Goal: Information Seeking & Learning: Learn about a topic

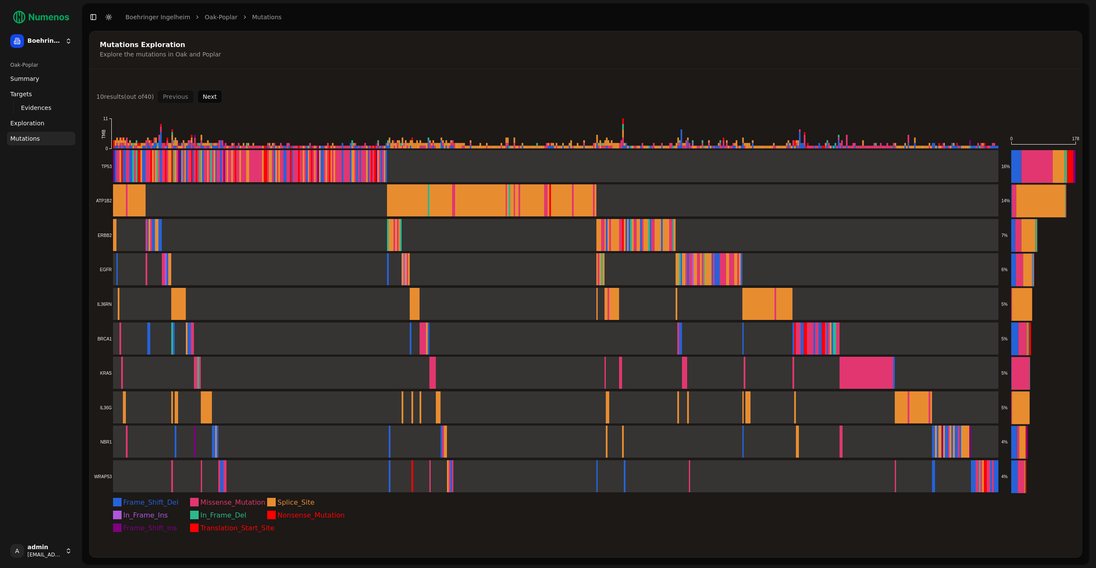
click at [210, 95] on button "Next" at bounding box center [209, 97] width 25 height 14
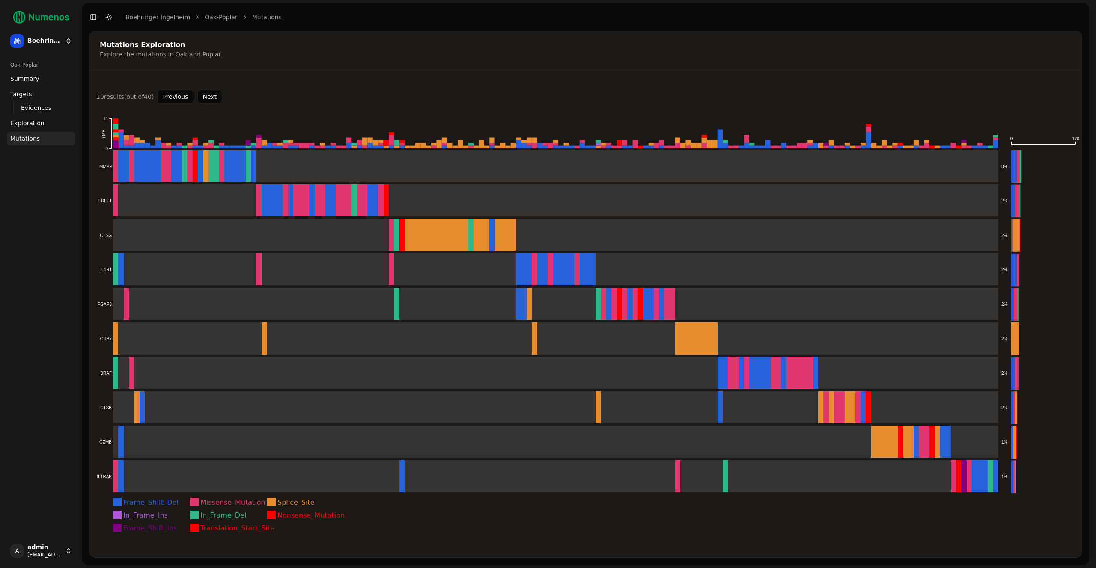
click at [210, 95] on button "Next" at bounding box center [209, 97] width 25 height 14
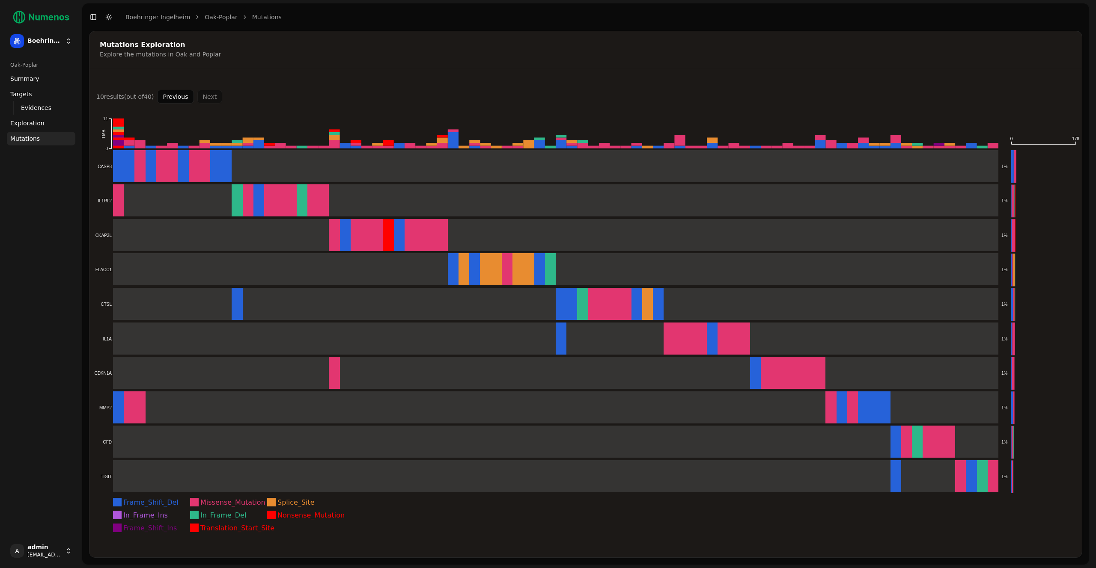
click at [184, 96] on button "Previous" at bounding box center [175, 97] width 36 height 14
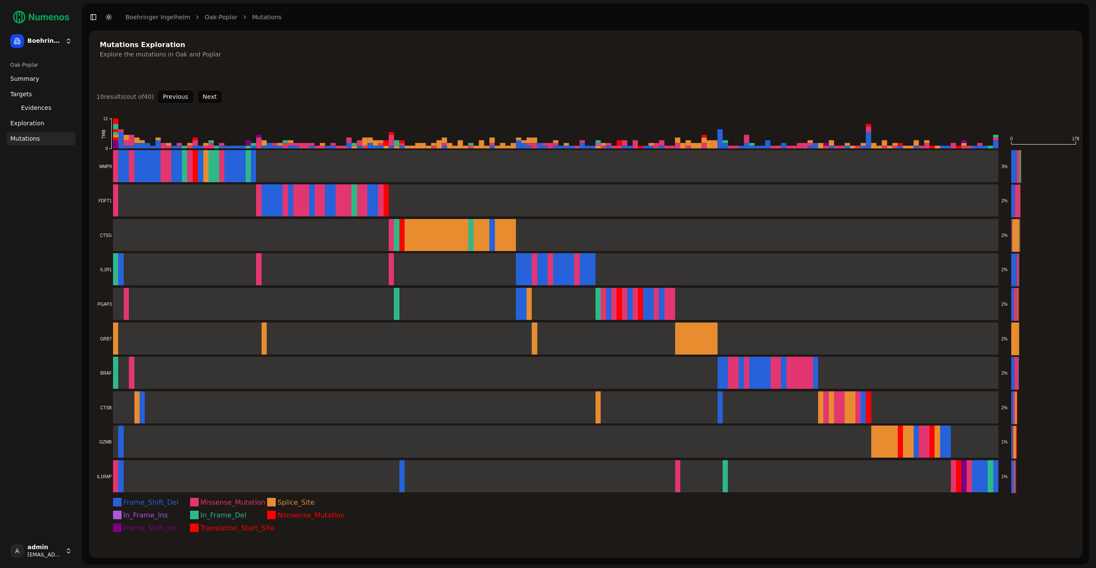
click at [184, 96] on button "Previous" at bounding box center [175, 97] width 36 height 14
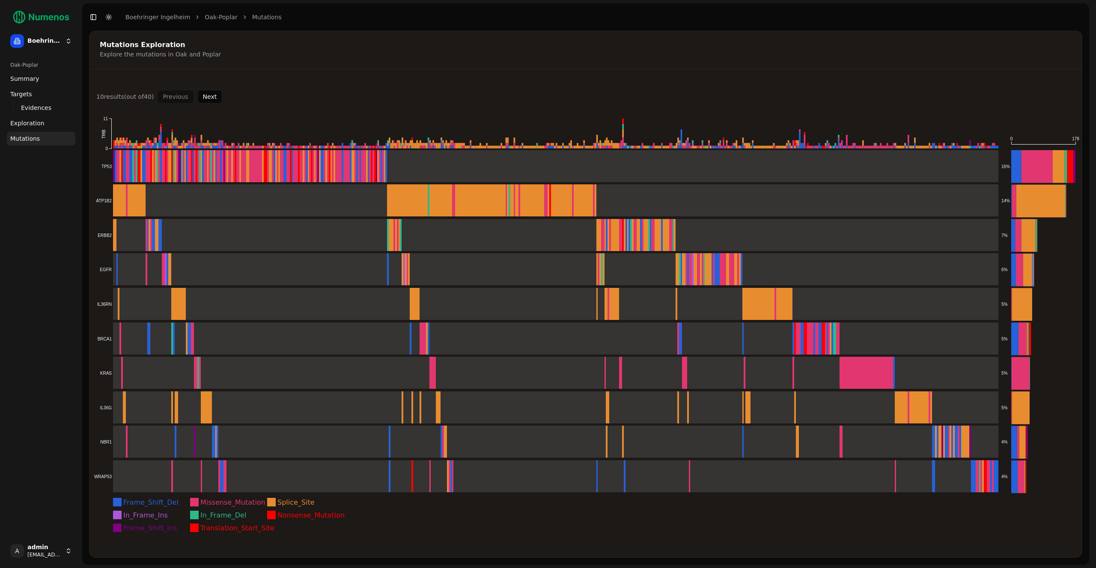
click at [36, 121] on span "Exploration" at bounding box center [27, 123] width 34 height 9
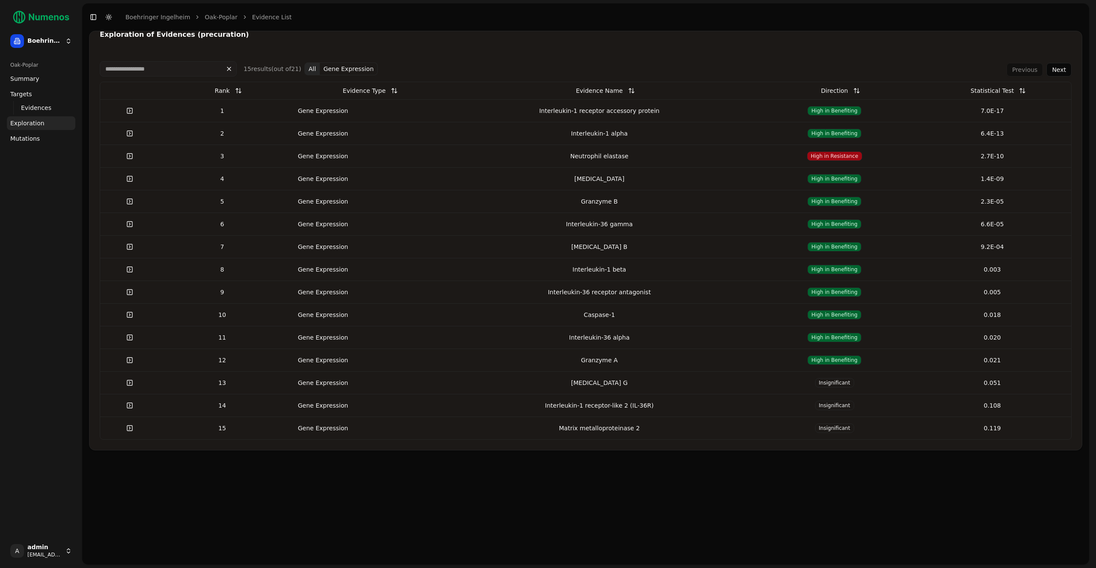
click at [35, 135] on span "Mutations" at bounding box center [25, 138] width 30 height 9
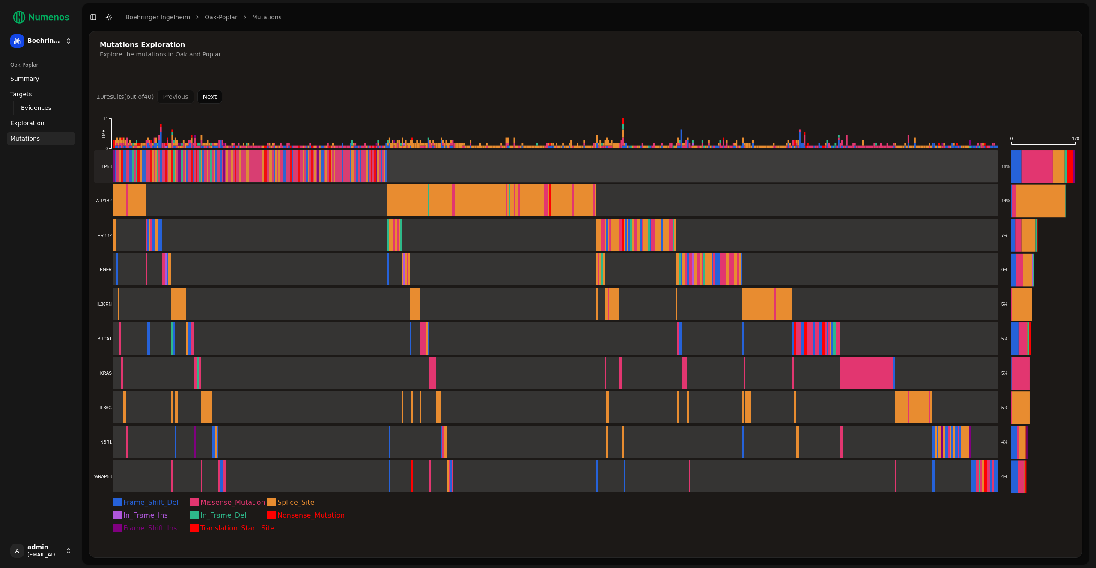
click at [422, 165] on rect at bounding box center [546, 166] width 904 height 33
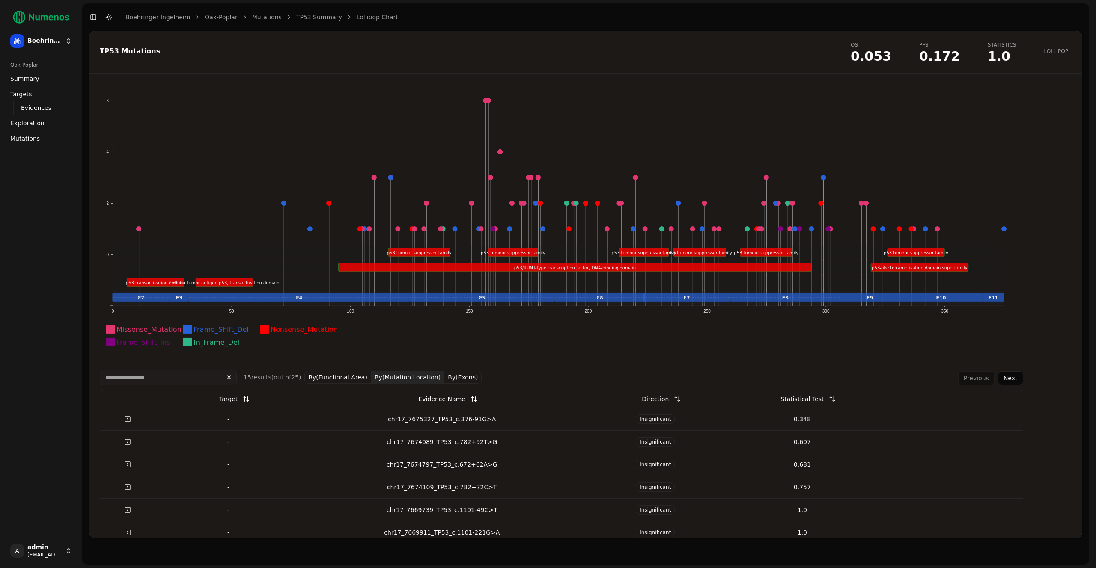
click at [445, 375] on button "By(Exons)" at bounding box center [462, 377] width 37 height 13
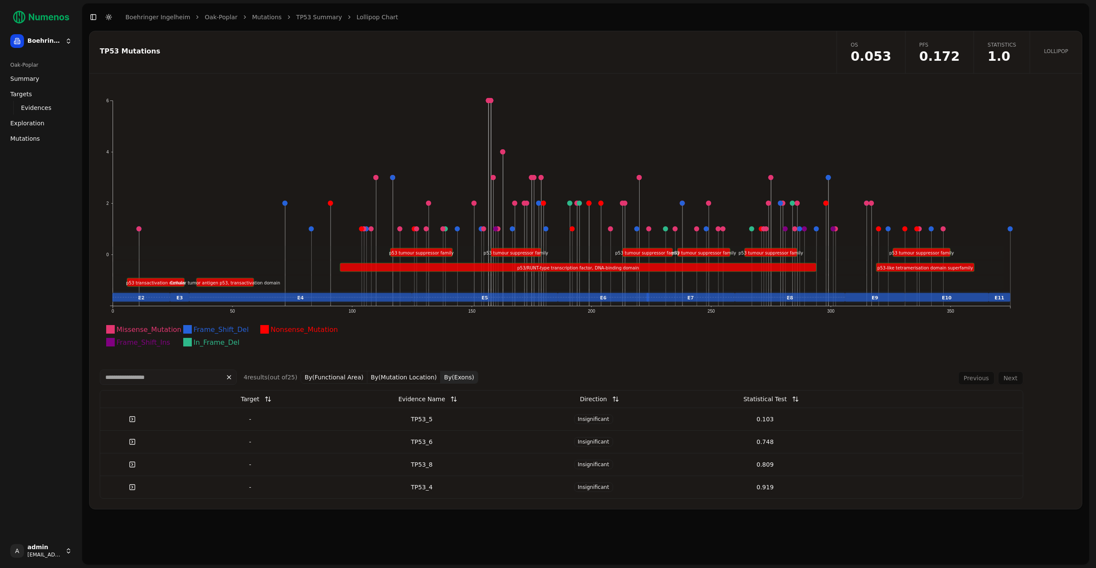
click at [457, 373] on button "By(Exons)" at bounding box center [458, 377] width 37 height 13
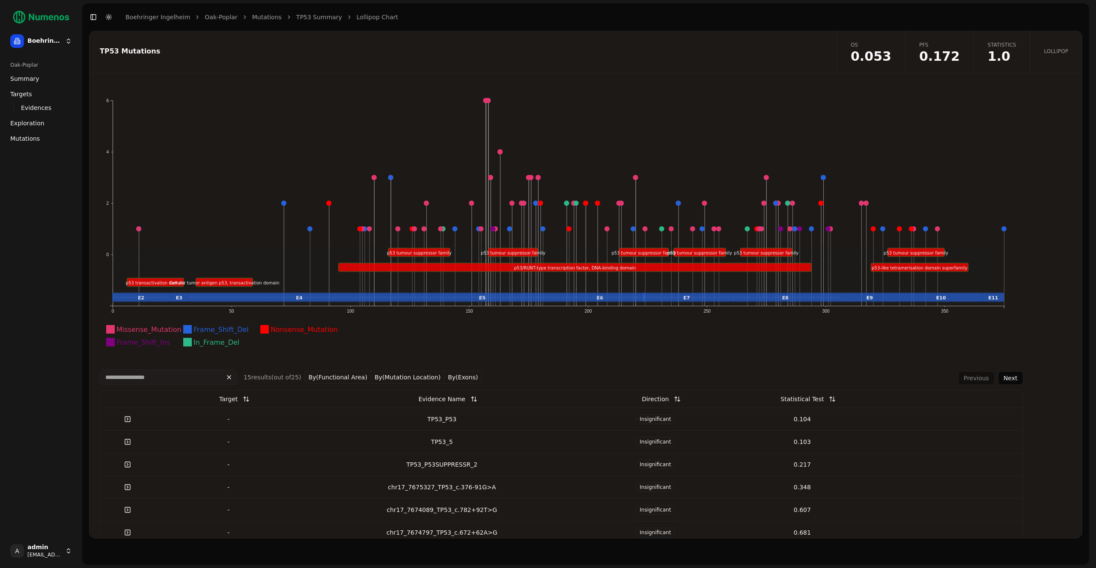
click at [999, 378] on button "Next" at bounding box center [1010, 379] width 25 height 14
click at [999, 378] on div "Previous Next" at bounding box center [990, 379] width 65 height 14
click at [976, 377] on button "Previous" at bounding box center [976, 379] width 36 height 14
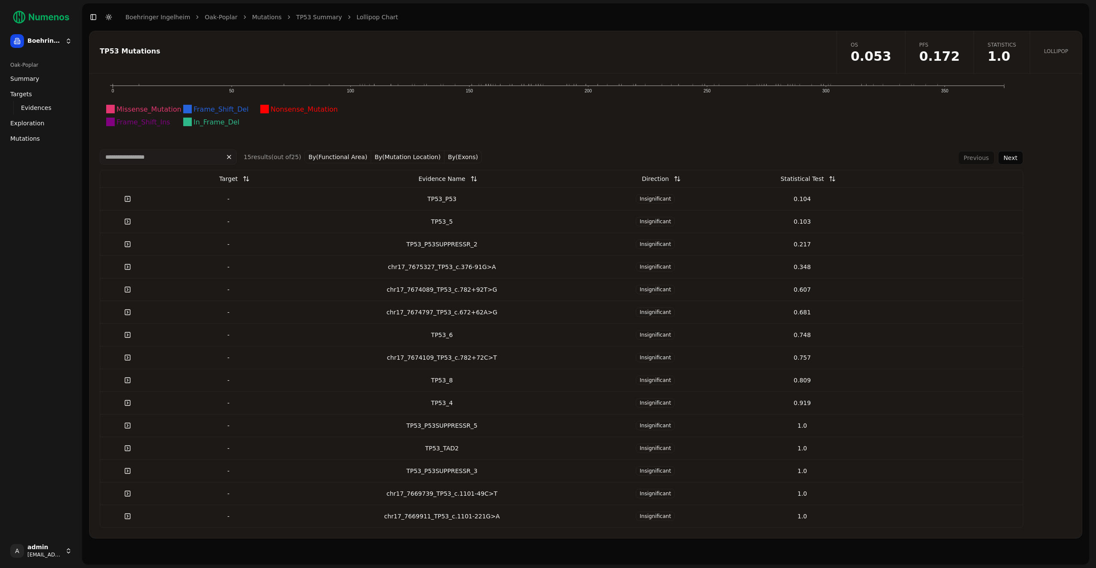
scroll to position [149, 0]
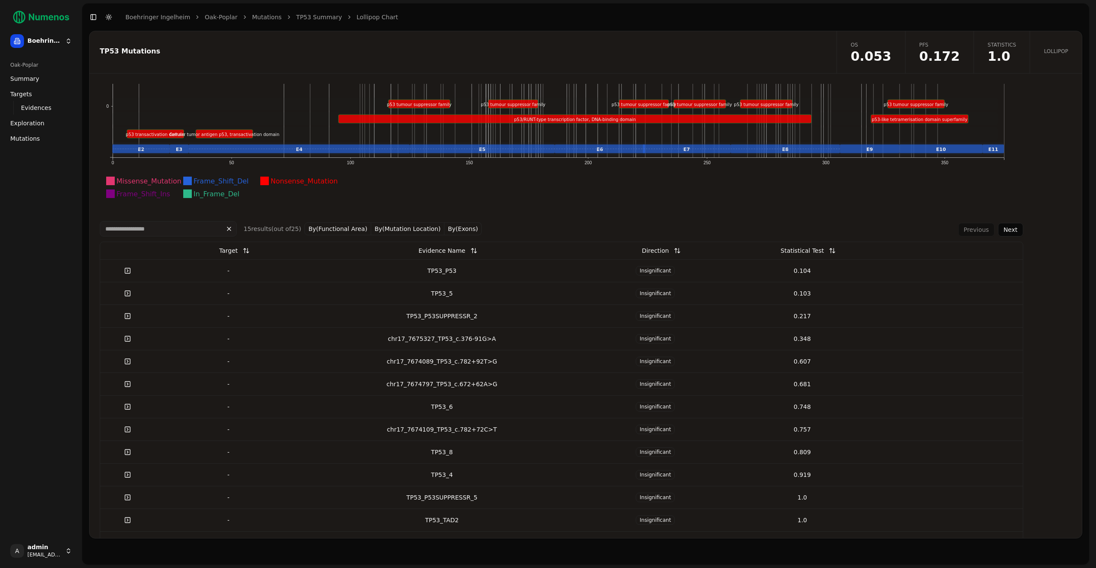
click at [299, 19] on link "TP53 Summary" at bounding box center [319, 17] width 46 height 9
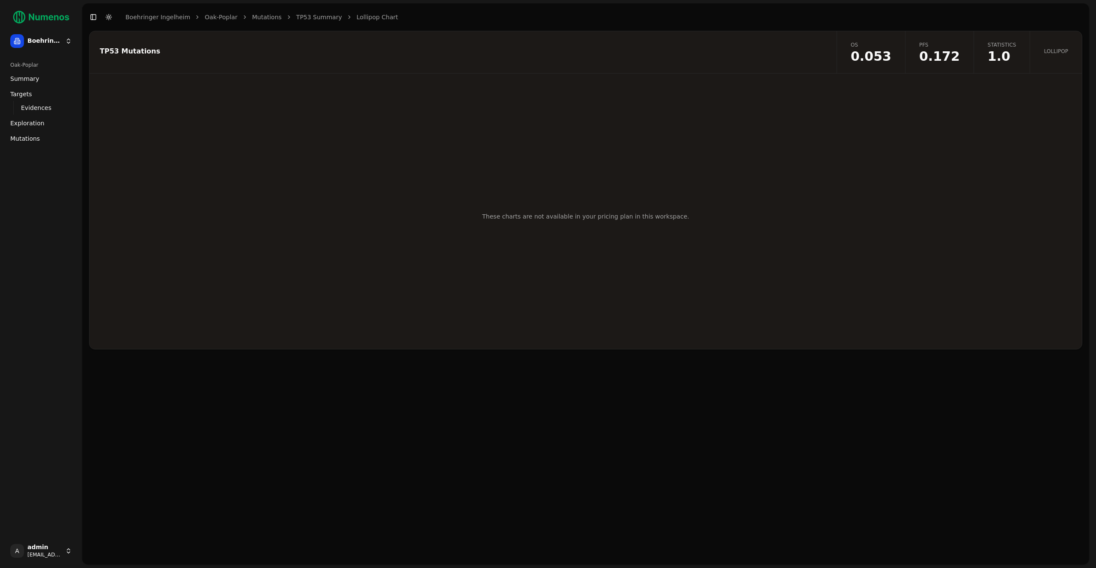
click at [265, 18] on link "Mutations" at bounding box center [267, 17] width 30 height 9
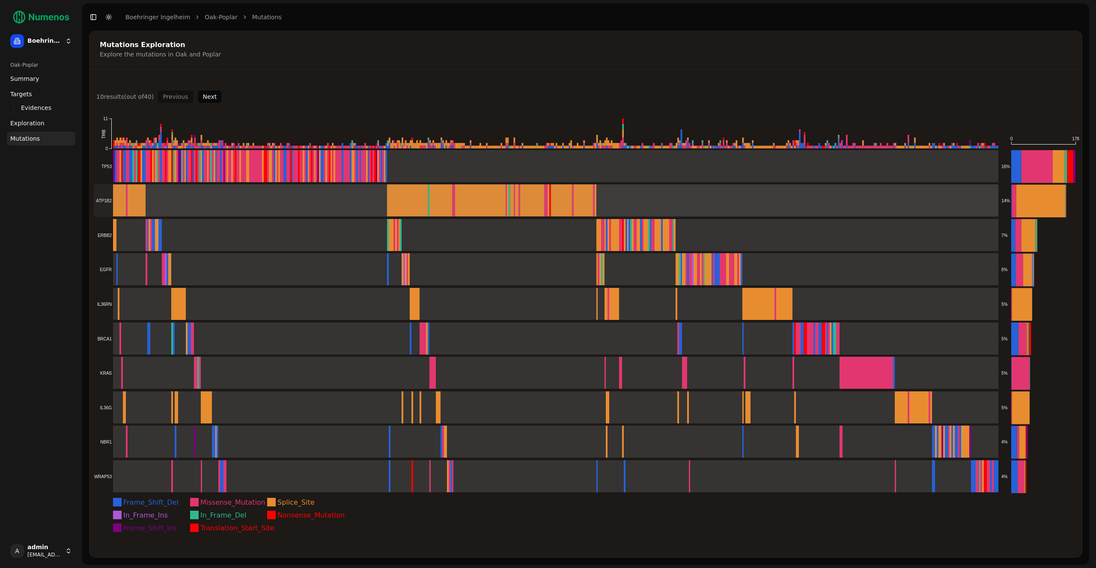
click at [193, 196] on rect at bounding box center [546, 200] width 904 height 33
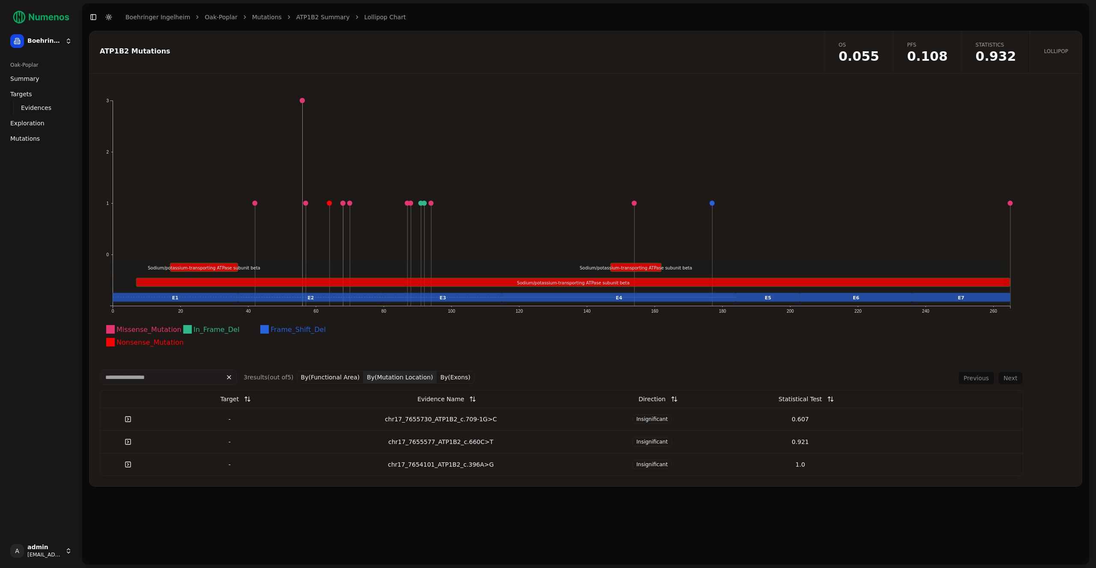
click at [405, 376] on button "By(Mutation Location)" at bounding box center [399, 377] width 73 height 13
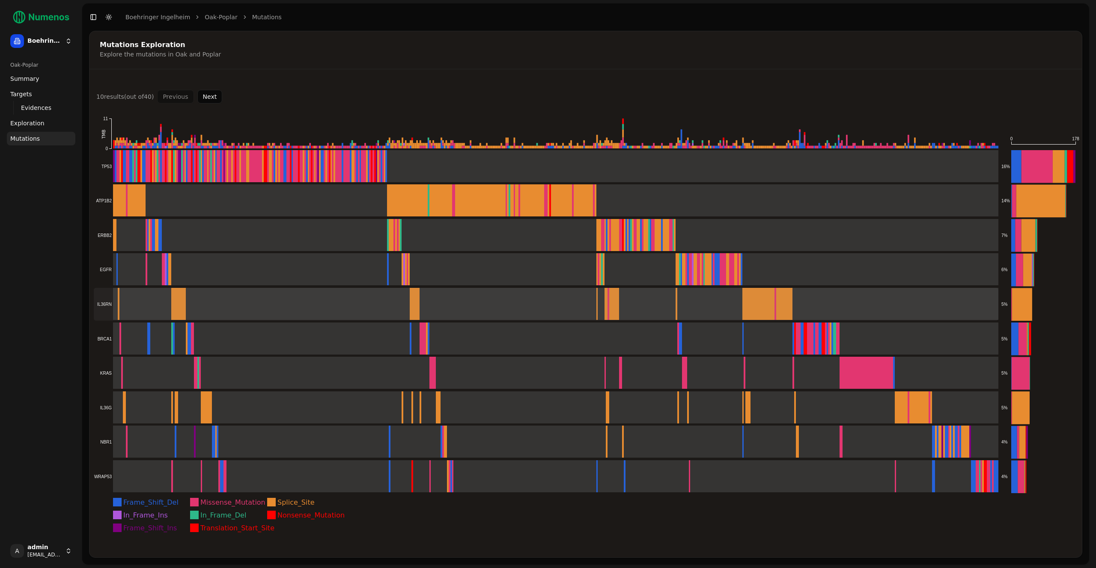
click at [214, 302] on rect at bounding box center [546, 304] width 904 height 33
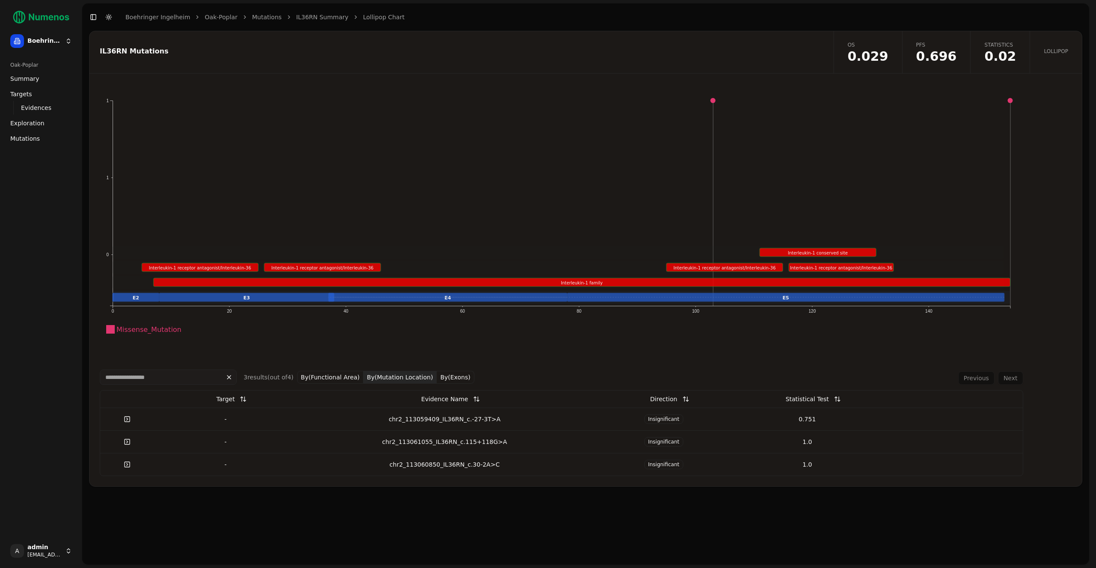
click at [387, 376] on button "By(Mutation Location)" at bounding box center [399, 377] width 73 height 13
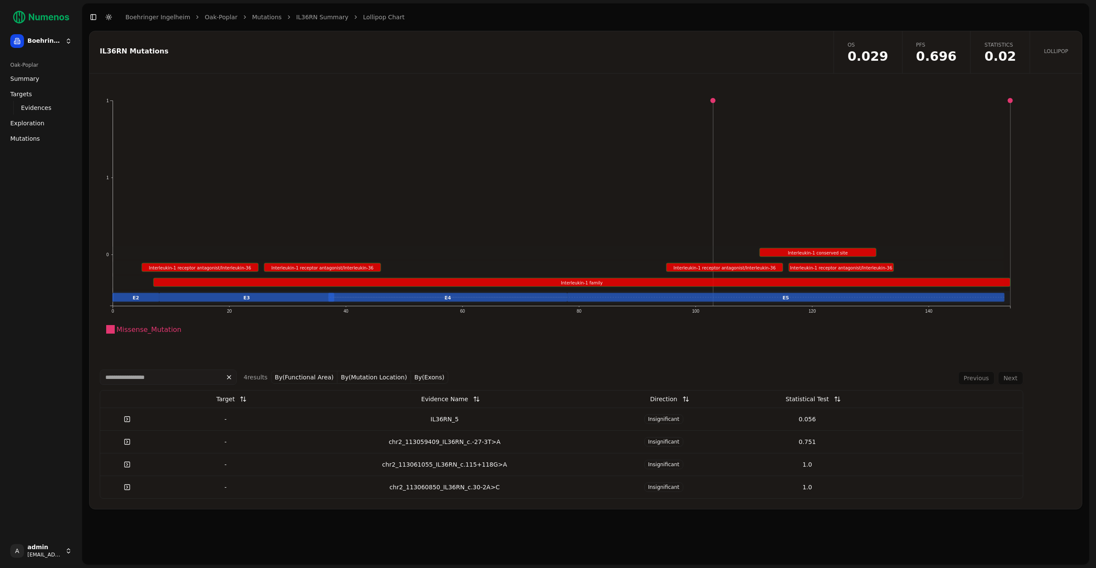
click at [620, 425] on td "Insignificant" at bounding box center [663, 419] width 143 height 23
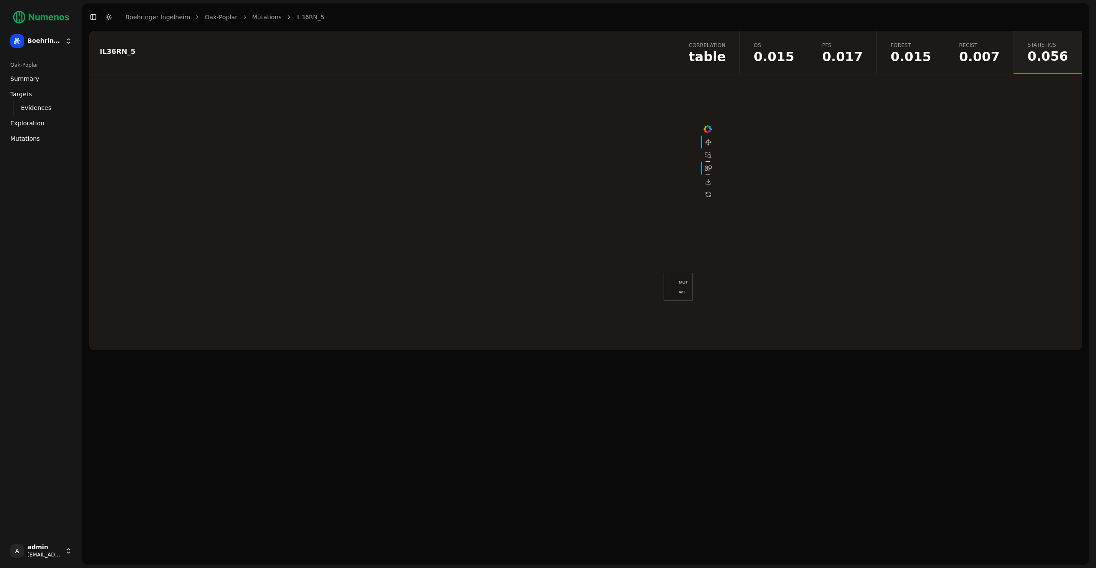
click at [726, 61] on span "table" at bounding box center [707, 57] width 37 height 13
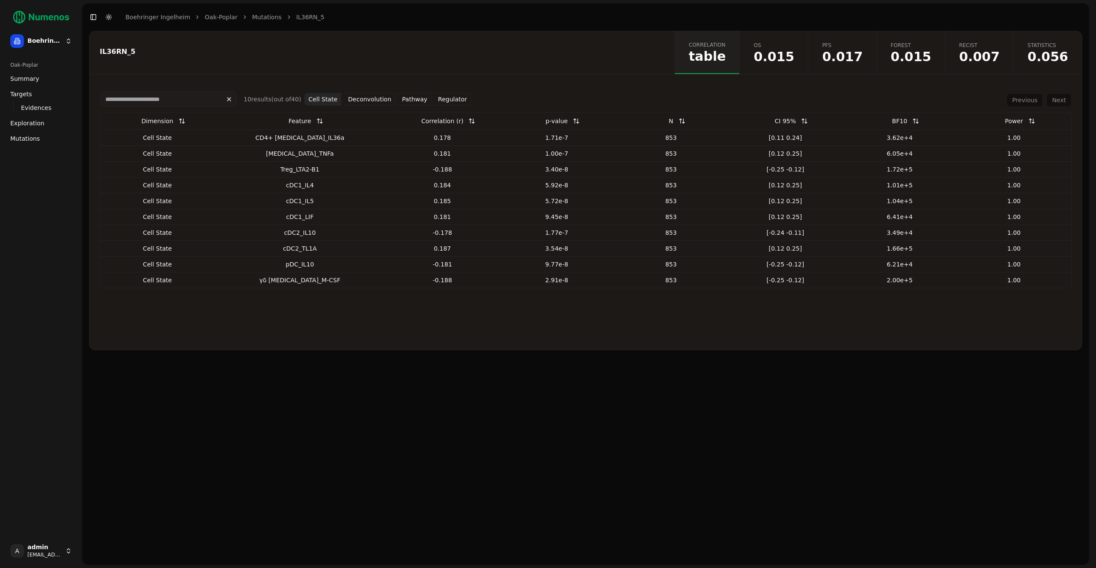
click at [324, 100] on button "Cell State" at bounding box center [322, 99] width 37 height 13
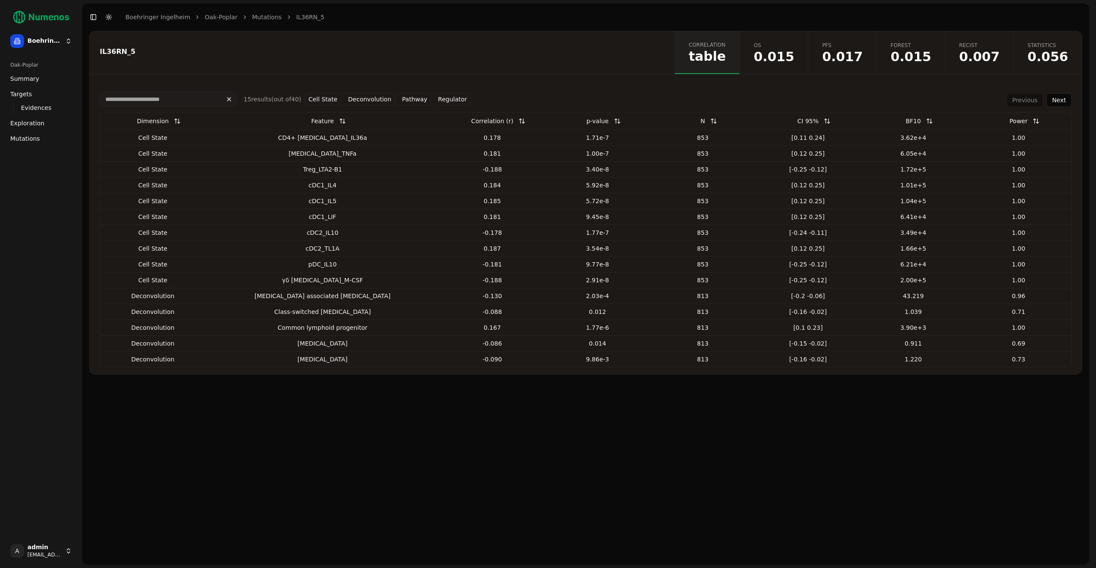
click at [586, 122] on div "p-value" at bounding box center [597, 120] width 22 height 15
click at [609, 122] on button at bounding box center [617, 120] width 17 height 15
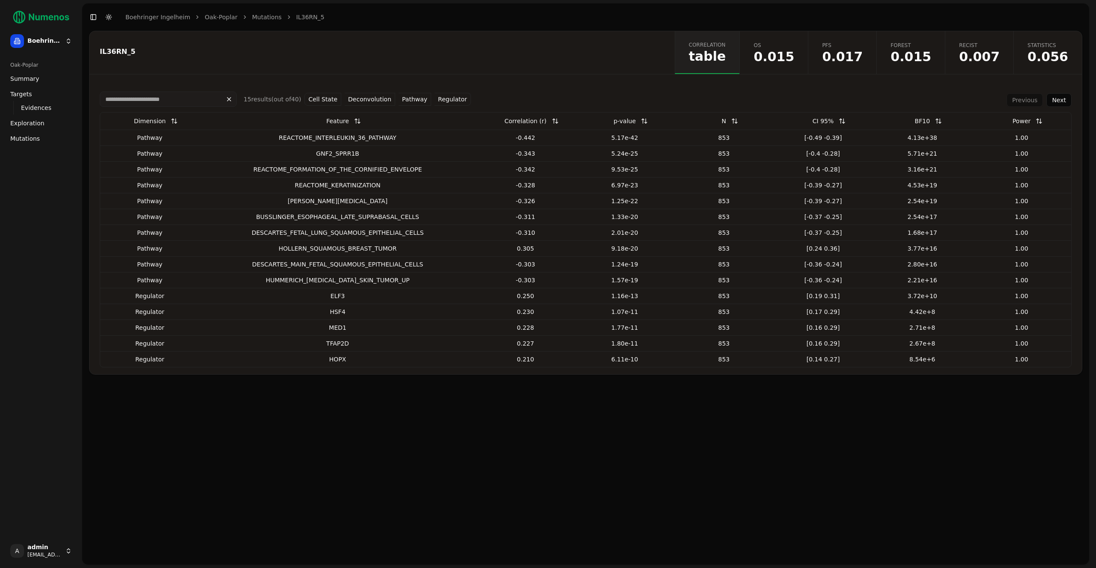
click at [1055, 54] on span "0.056" at bounding box center [1047, 57] width 41 height 13
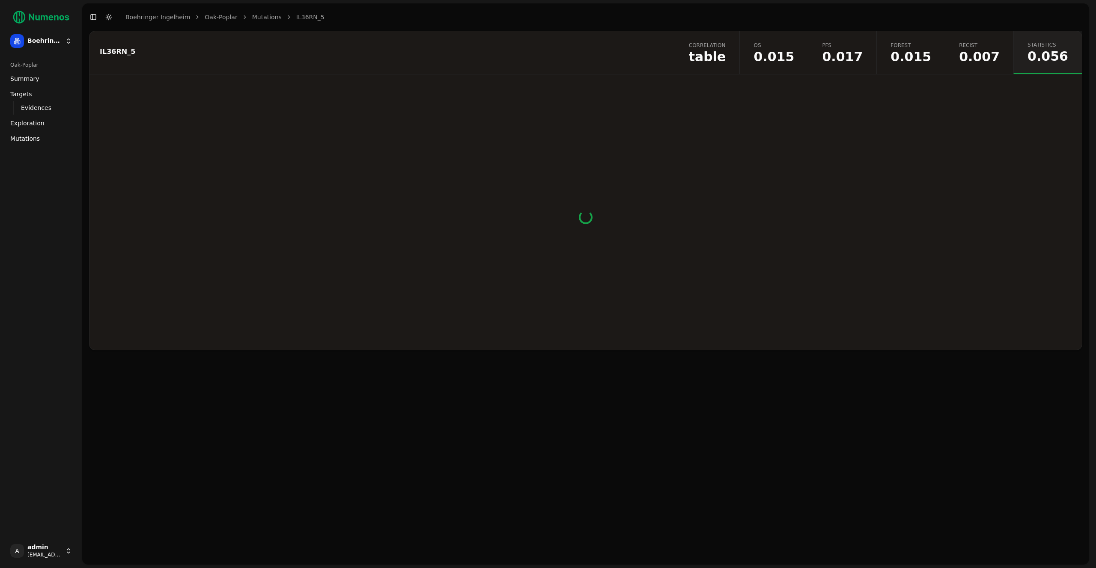
click at [839, 49] on link "PFS 0.017" at bounding box center [842, 52] width 68 height 43
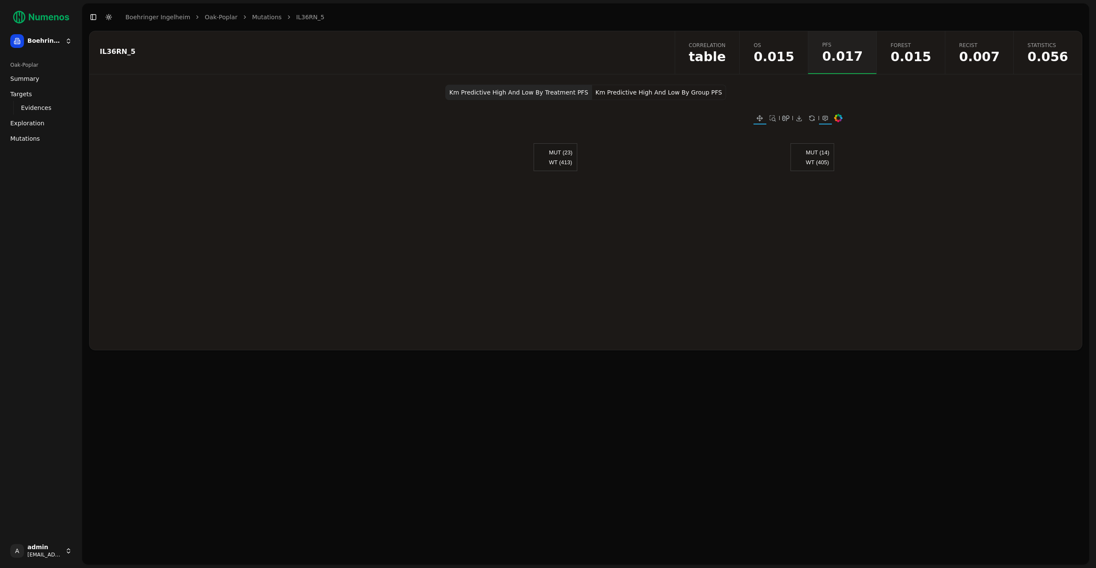
click at [794, 51] on span "0.015" at bounding box center [773, 57] width 41 height 13
click at [916, 33] on link "Forest 0.015" at bounding box center [910, 52] width 68 height 43
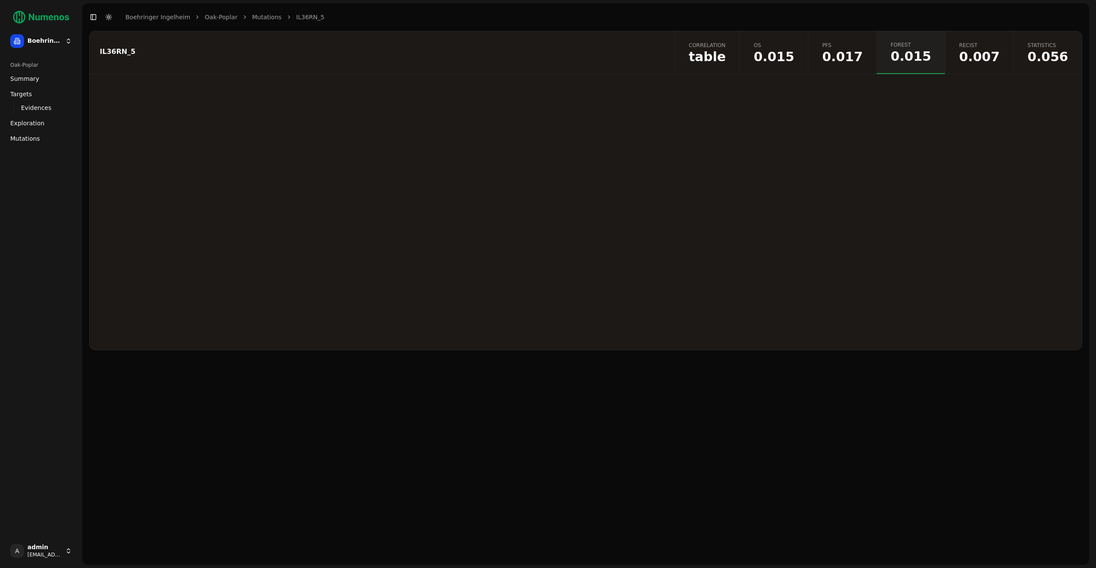
click at [779, 55] on link "OS 0.015" at bounding box center [773, 52] width 68 height 43
click at [1039, 54] on span "0.056" at bounding box center [1047, 57] width 41 height 13
click at [726, 47] on span "Correlation" at bounding box center [707, 45] width 37 height 7
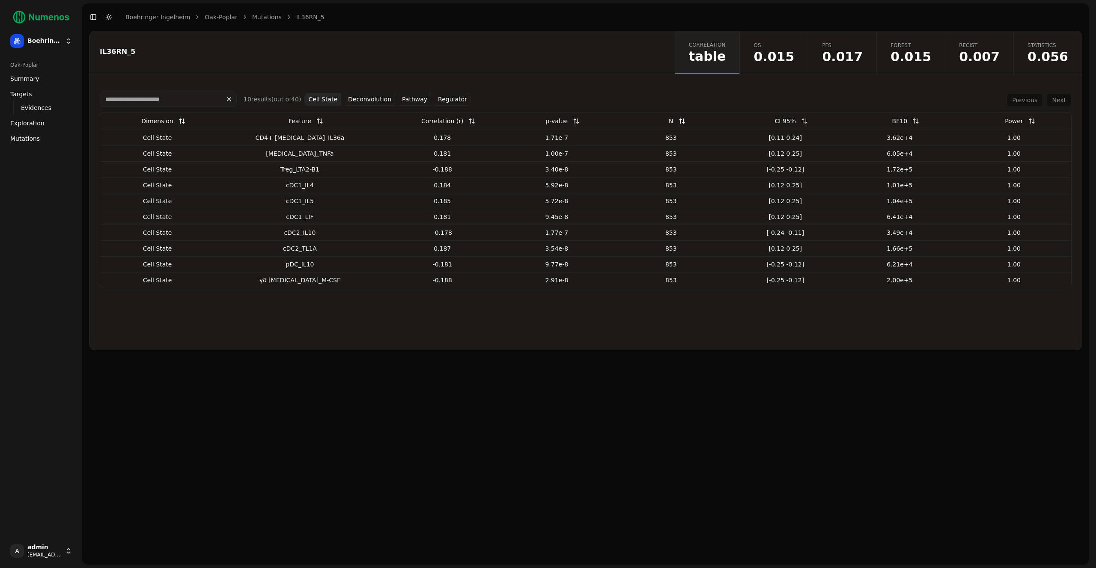
click at [312, 97] on button "Cell State" at bounding box center [322, 99] width 37 height 13
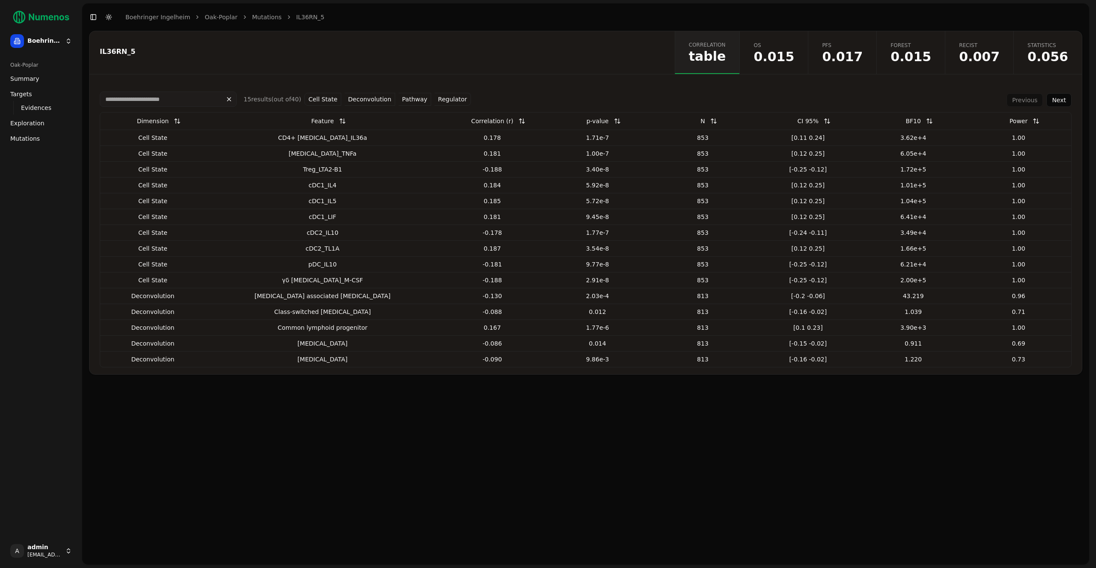
click at [609, 120] on button at bounding box center [617, 120] width 17 height 15
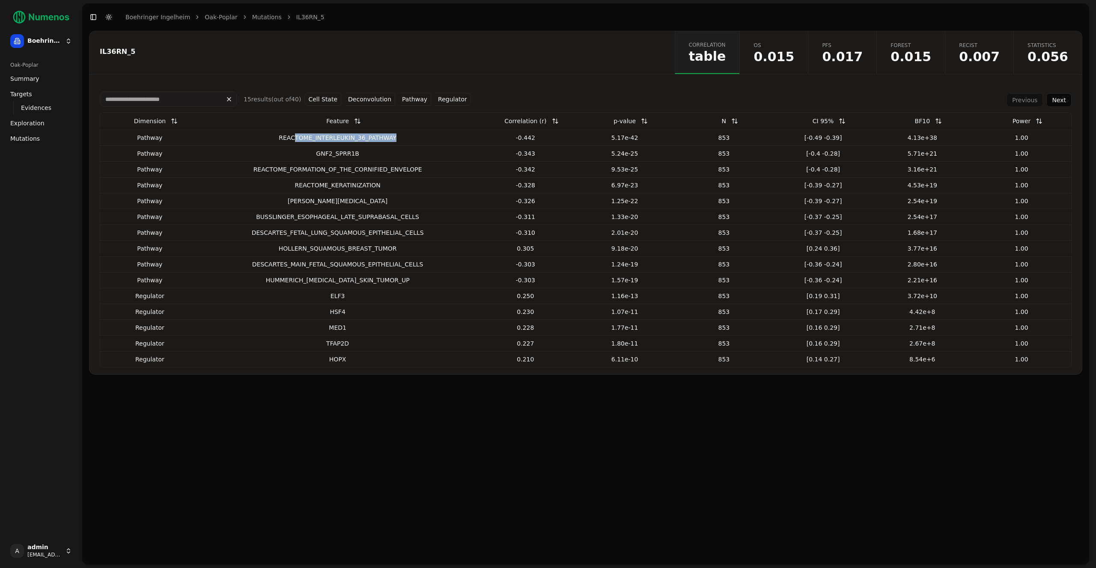
drag, startPoint x: 294, startPoint y: 139, endPoint x: 404, endPoint y: 141, distance: 110.0
click at [404, 141] on div "REACTOME_INTERLEUKIN_36_PATHWAY" at bounding box center [338, 138] width 270 height 9
click at [989, 56] on span "0.007" at bounding box center [979, 57] width 41 height 13
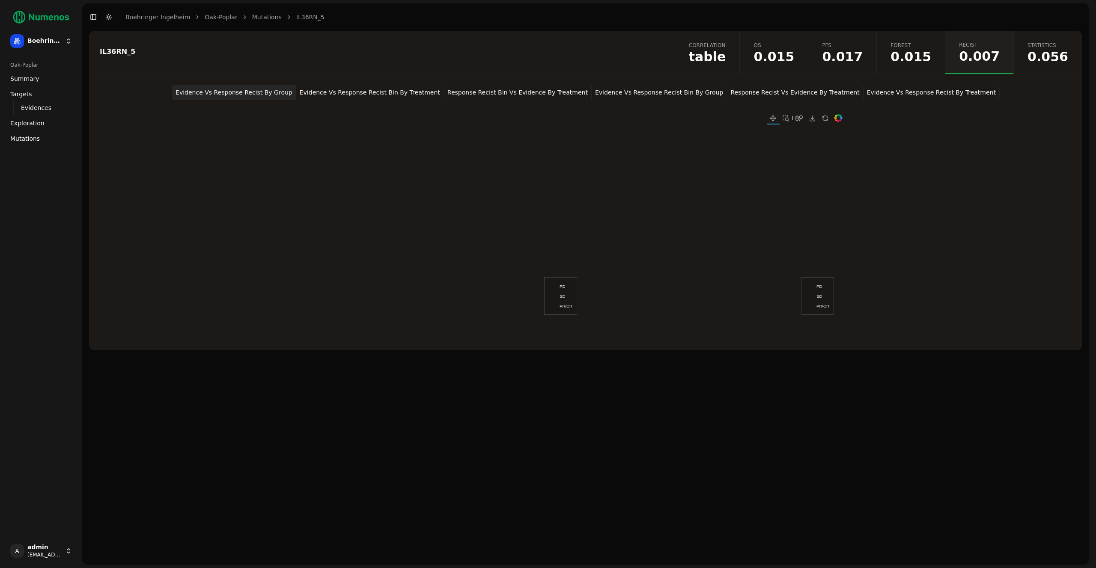
click at [259, 12] on div "Toggle Sidebar Toggle Dark Mode Boehringer Ingelheim Oak-Poplar Mutations IL36R…" at bounding box center [206, 17] width 249 height 12
click at [257, 14] on link "Mutations" at bounding box center [267, 17] width 30 height 9
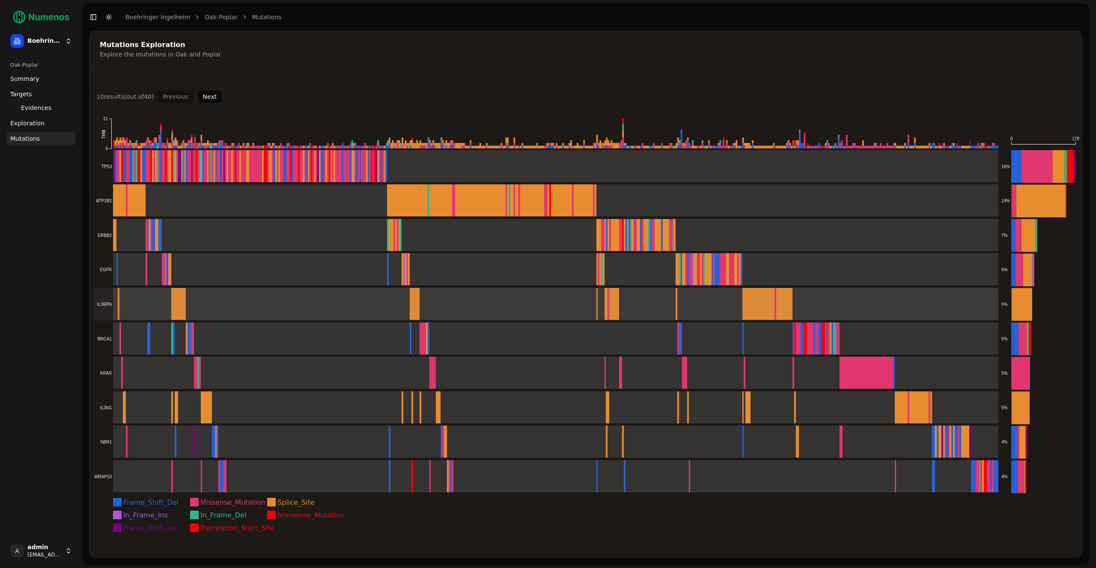
click at [166, 308] on rect at bounding box center [546, 304] width 904 height 33
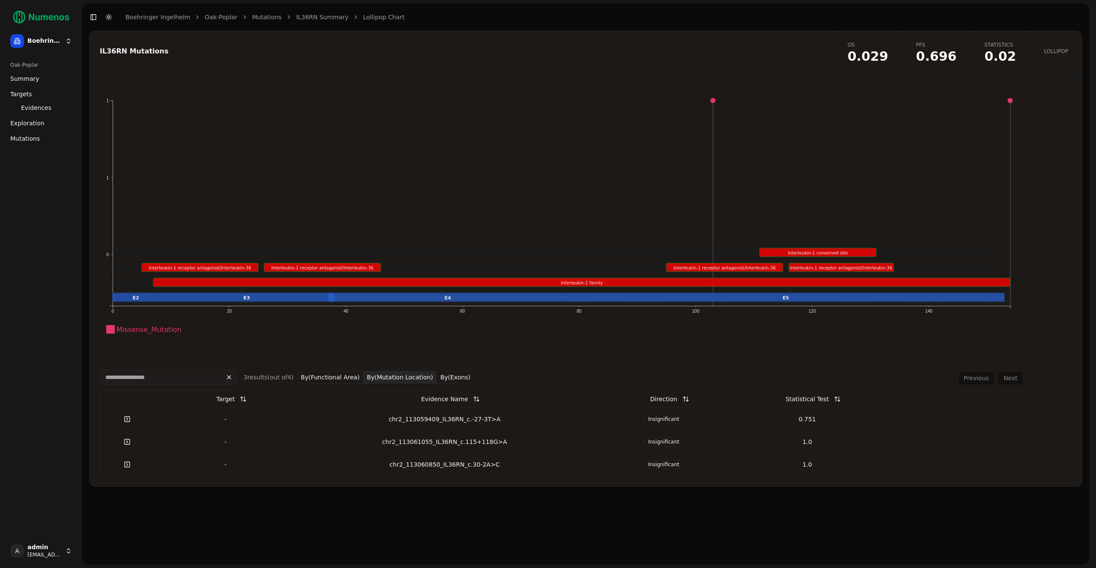
click at [1003, 61] on span "0.02" at bounding box center [1000, 56] width 32 height 13
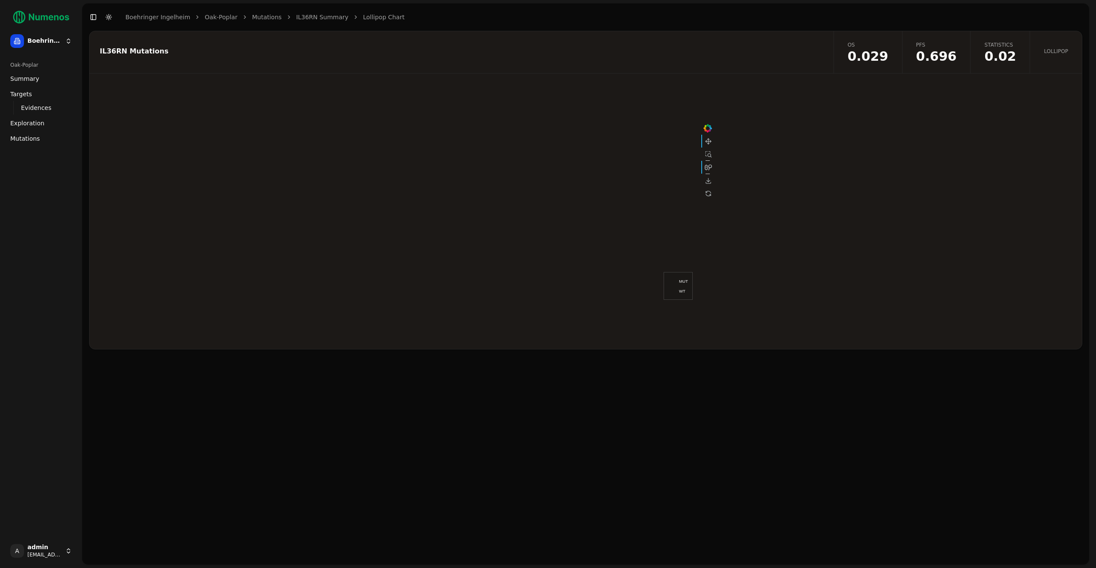
click at [1055, 58] on link "Lollipop" at bounding box center [1055, 52] width 52 height 42
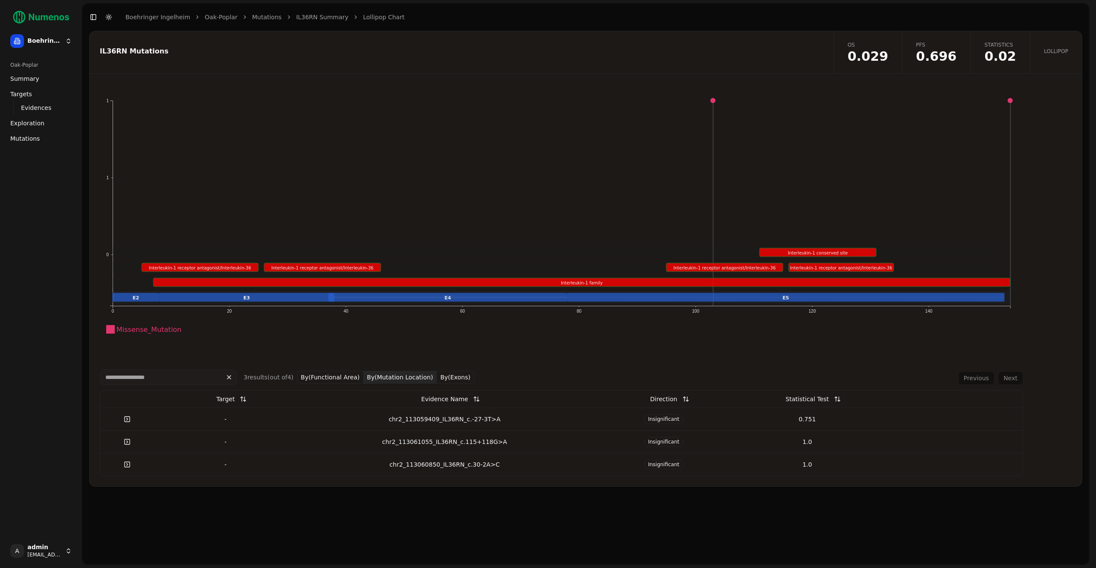
click at [396, 372] on button "By(Mutation Location)" at bounding box center [399, 377] width 73 height 13
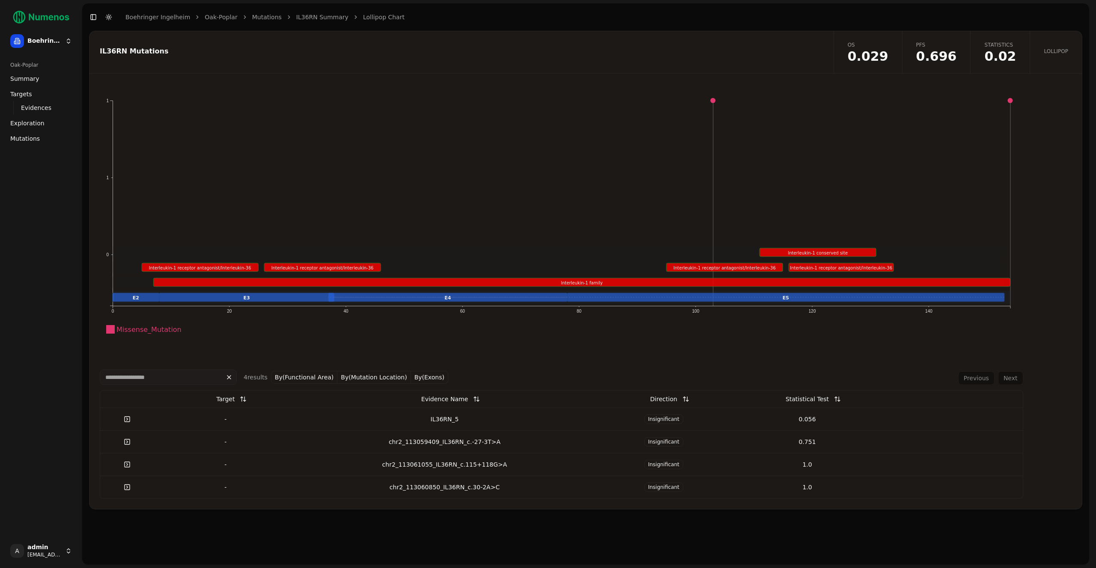
click at [887, 59] on span "0.029" at bounding box center [868, 56] width 41 height 13
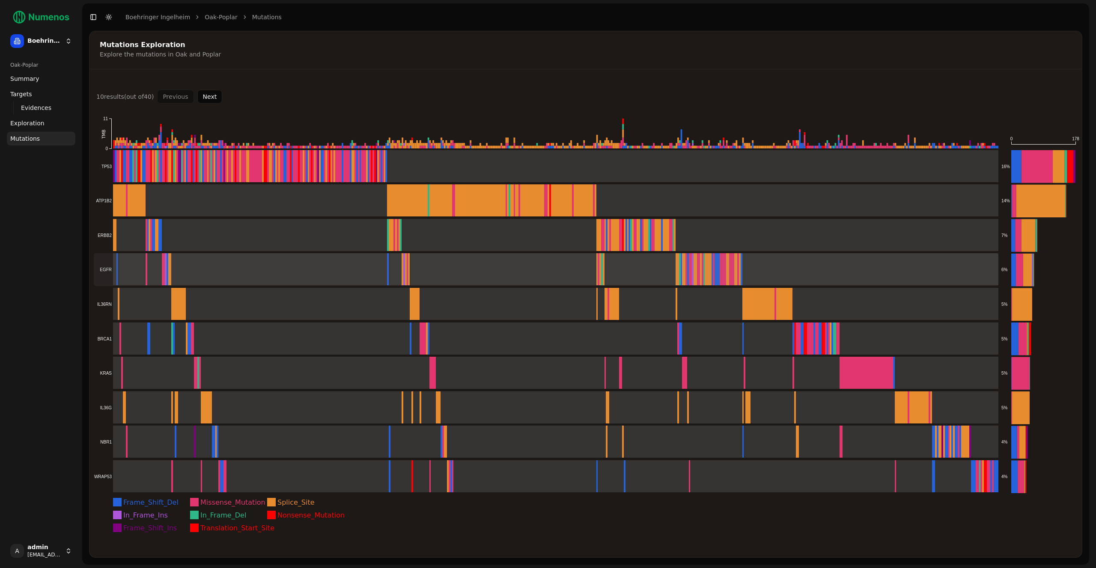
click at [170, 276] on rect at bounding box center [546, 269] width 904 height 33
click at [33, 120] on span "Exploration" at bounding box center [27, 123] width 34 height 9
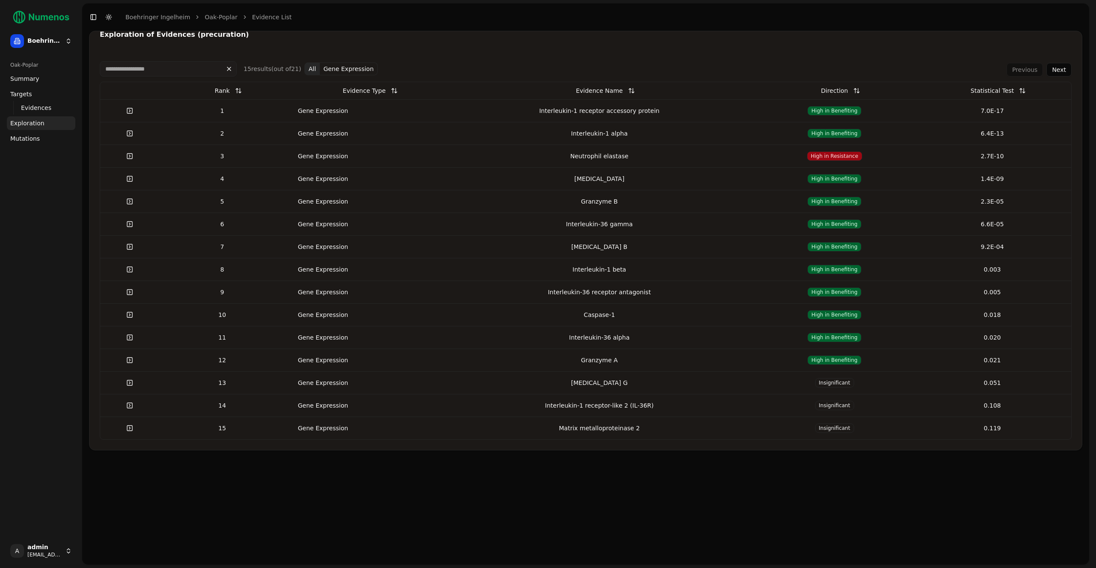
click at [244, 113] on div "1" at bounding box center [222, 111] width 119 height 9
click at [233, 117] on td "1" at bounding box center [222, 110] width 126 height 23
click at [532, 293] on div "Interleukin-36 receptor antagonist" at bounding box center [599, 292] width 306 height 9
click at [36, 74] on span "Summary" at bounding box center [24, 78] width 29 height 9
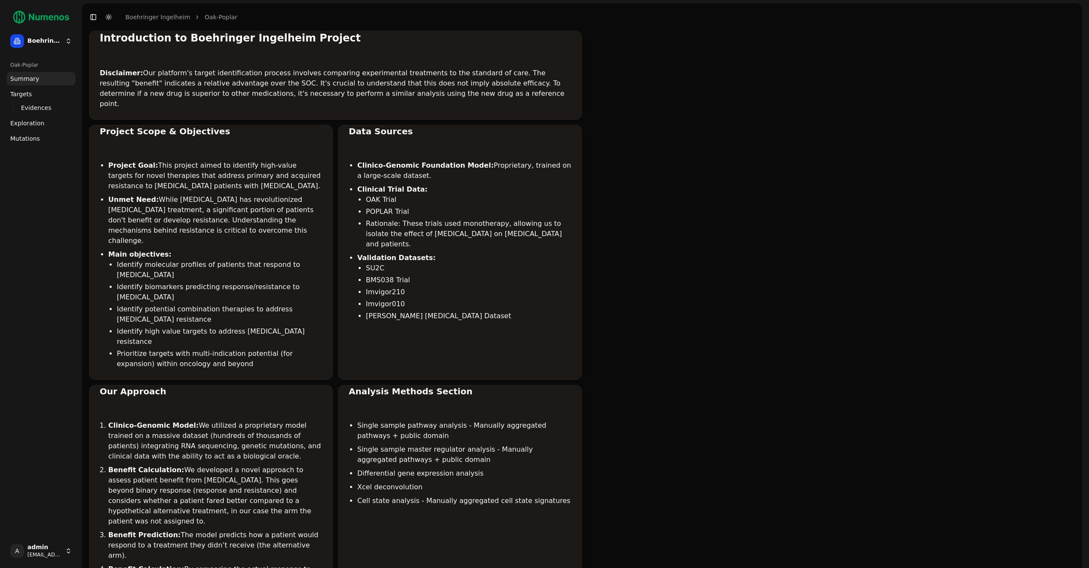
click at [23, 93] on span "Targets" at bounding box center [21, 94] width 22 height 9
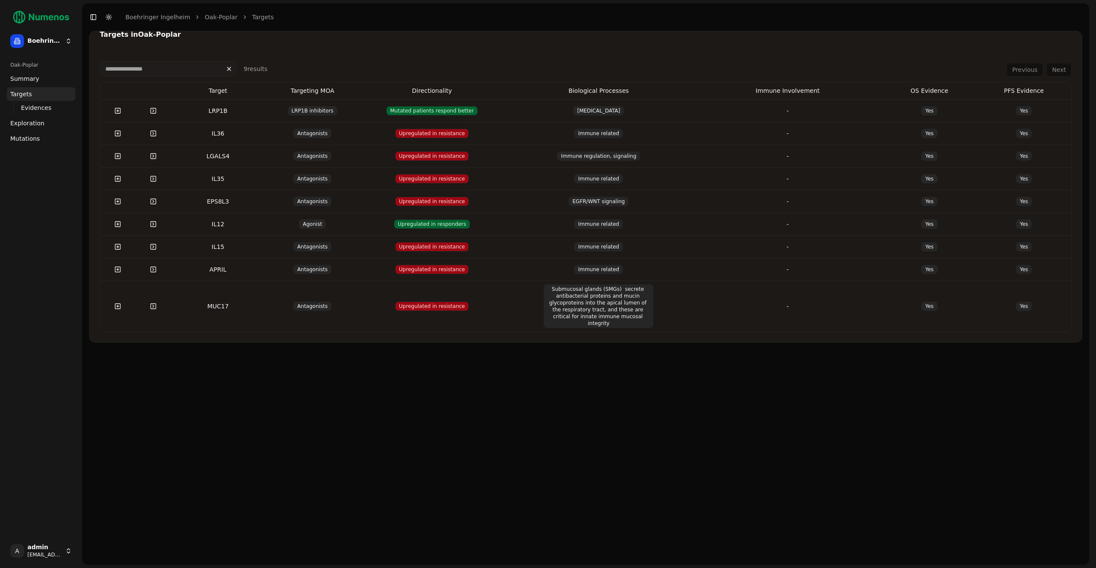
click at [257, 107] on td "LRP1B" at bounding box center [218, 110] width 95 height 23
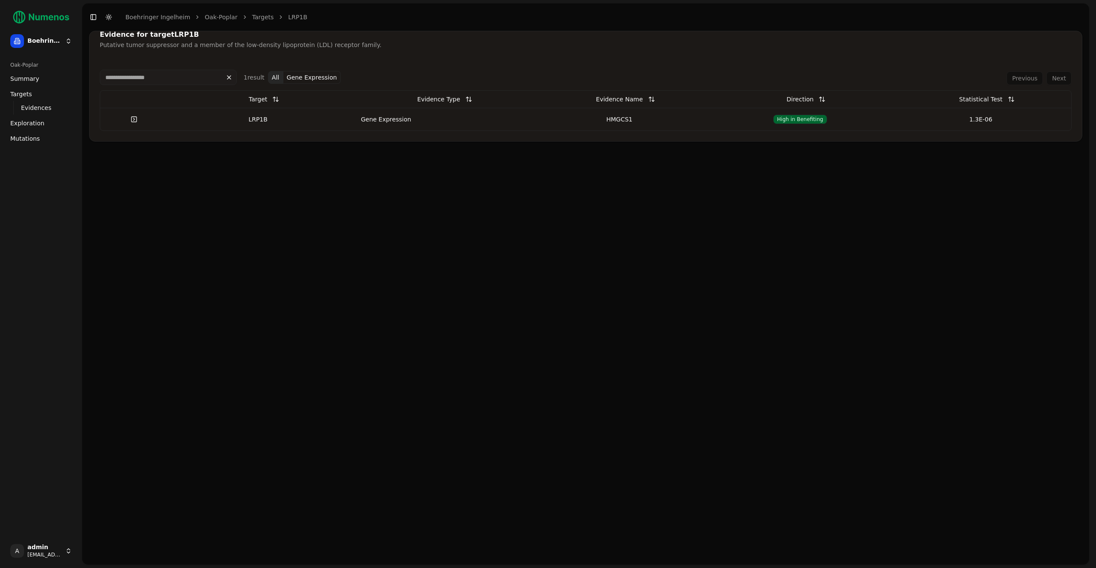
click at [55, 109] on link "Evidences" at bounding box center [42, 108] width 48 height 12
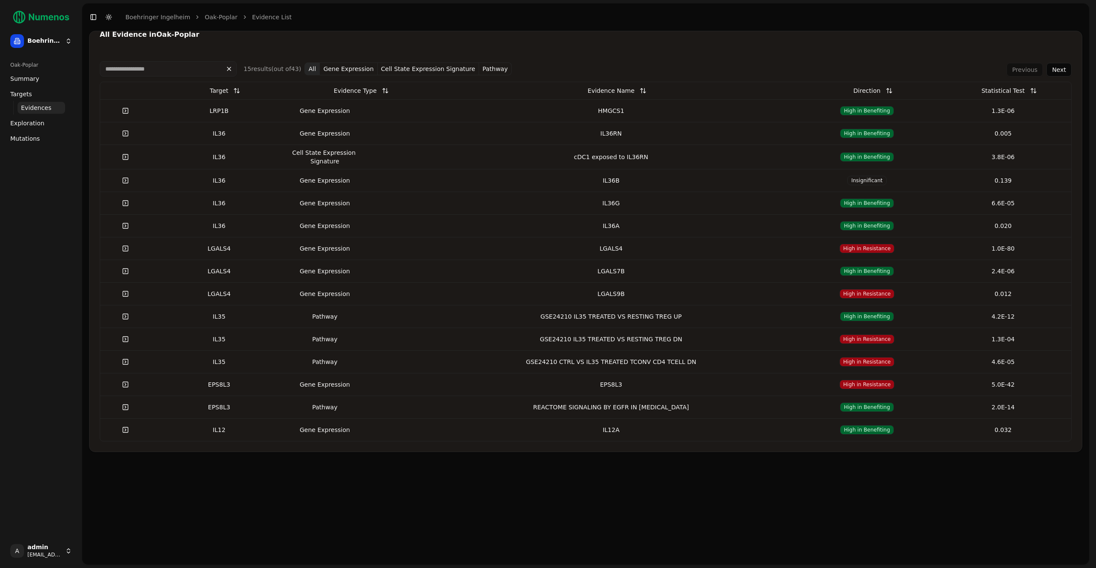
click at [400, 109] on td "Gene Expression" at bounding box center [355, 110] width 136 height 23
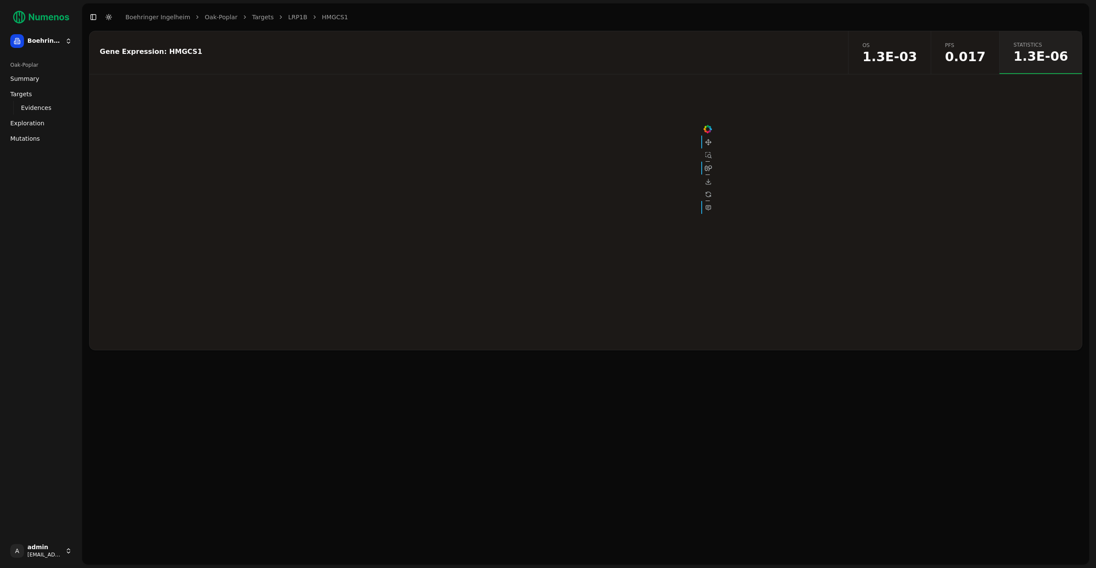
click at [21, 137] on span "Mutations" at bounding box center [25, 138] width 30 height 9
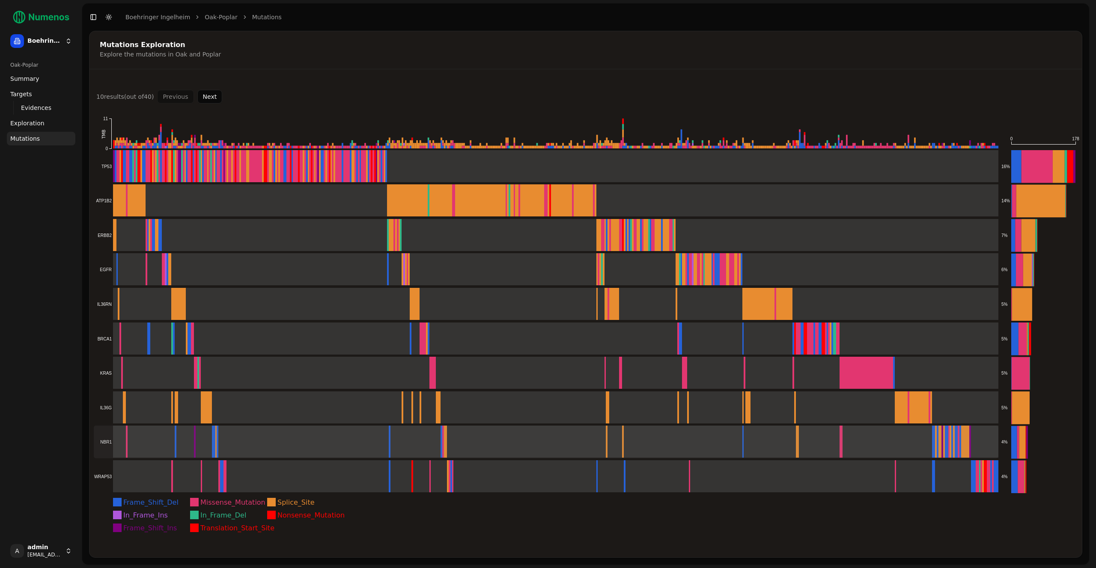
click at [400, 426] on rect at bounding box center [546, 442] width 904 height 33
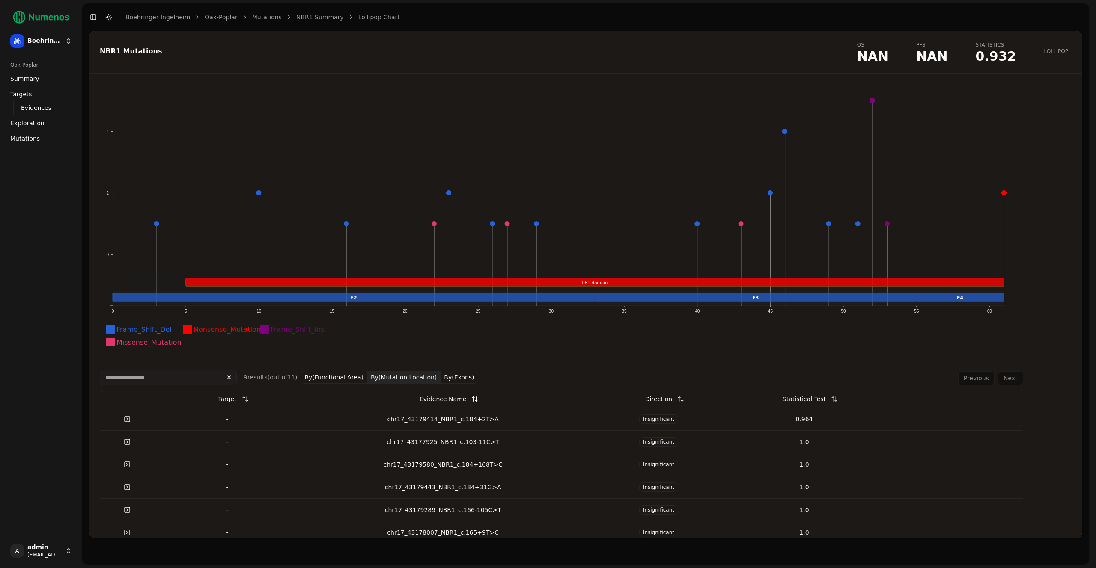
click at [388, 374] on button "By(Mutation Location)" at bounding box center [403, 377] width 73 height 13
click at [782, 393] on div "Statistical Test" at bounding box center [803, 399] width 43 height 15
click at [788, 397] on div "Statistical Test" at bounding box center [803, 399] width 43 height 15
click at [826, 398] on button at bounding box center [834, 399] width 17 height 15
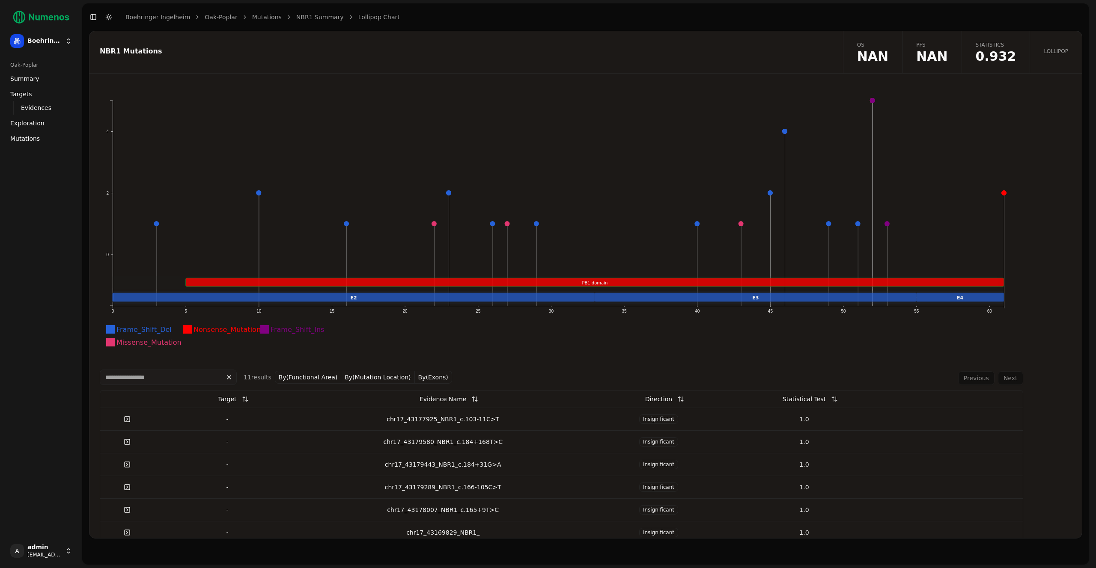
click at [826, 398] on button at bounding box center [834, 399] width 17 height 15
click at [377, 410] on td "NBR1_3" at bounding box center [443, 419] width 286 height 23
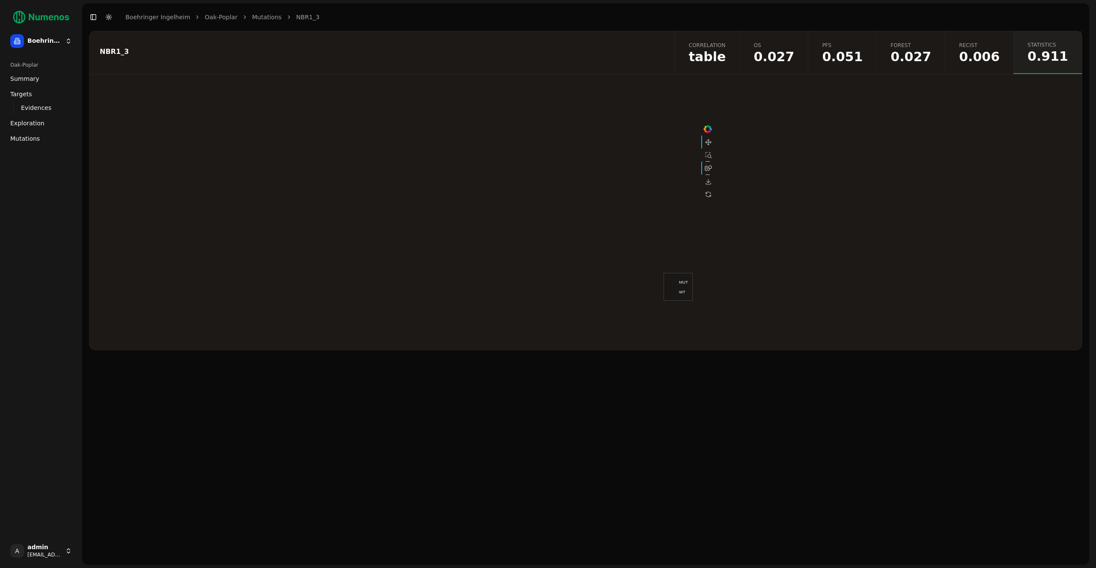
click at [726, 55] on span "table" at bounding box center [707, 57] width 37 height 13
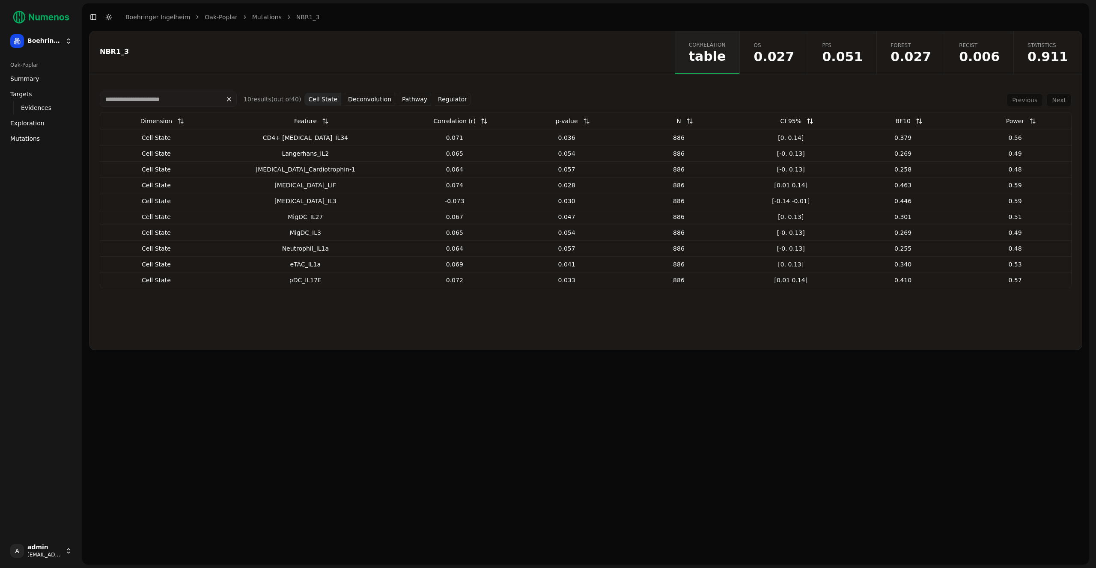
click at [578, 121] on button at bounding box center [586, 120] width 17 height 15
click at [313, 99] on button "Cell State" at bounding box center [322, 99] width 37 height 13
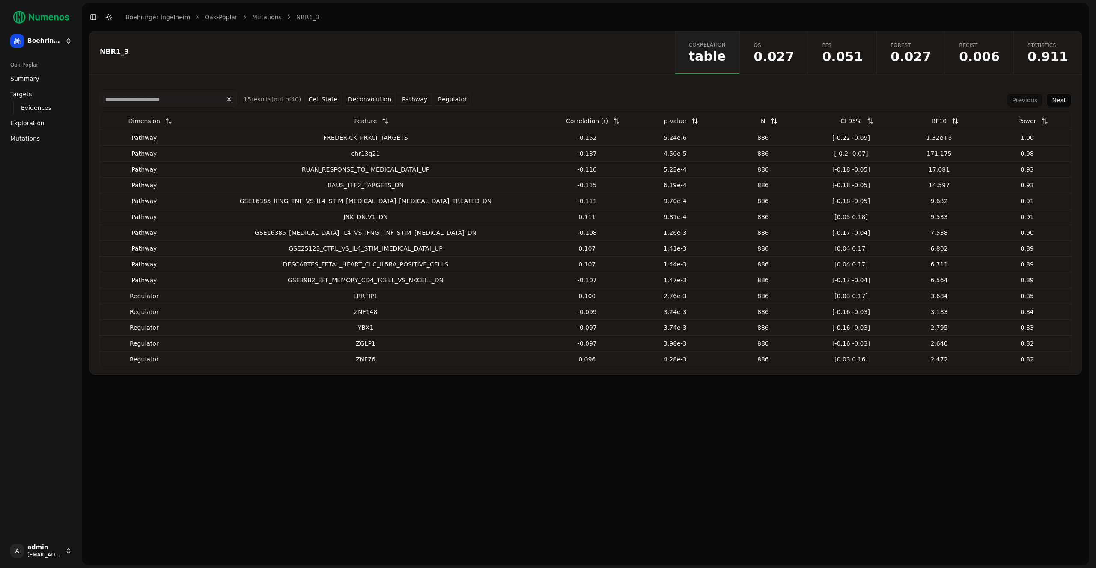
click at [686, 122] on button at bounding box center [694, 120] width 17 height 15
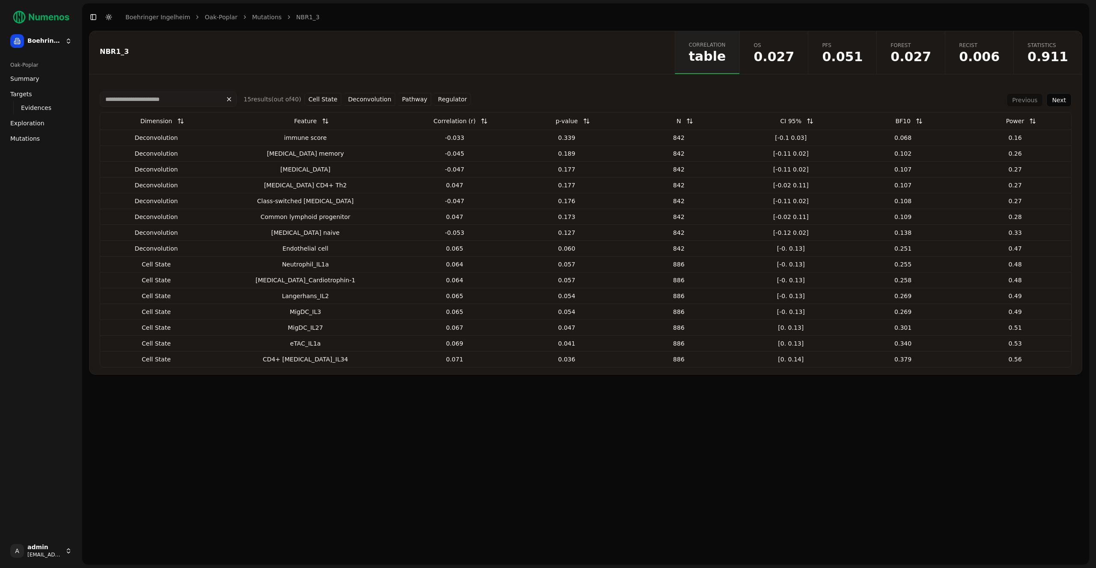
click at [578, 122] on button at bounding box center [586, 120] width 17 height 15
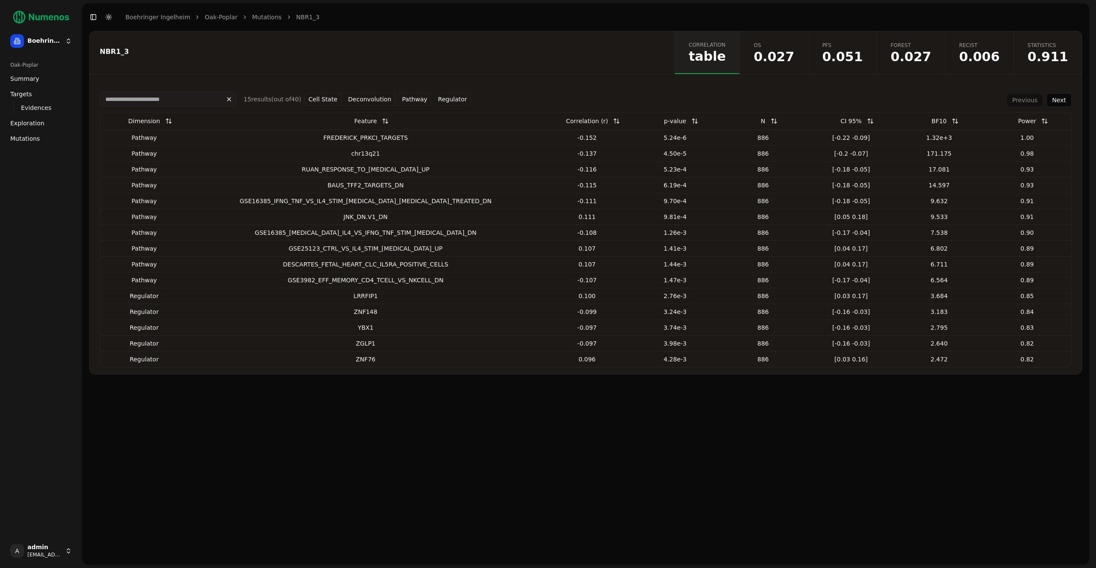
click at [39, 127] on span "Exploration" at bounding box center [27, 123] width 34 height 9
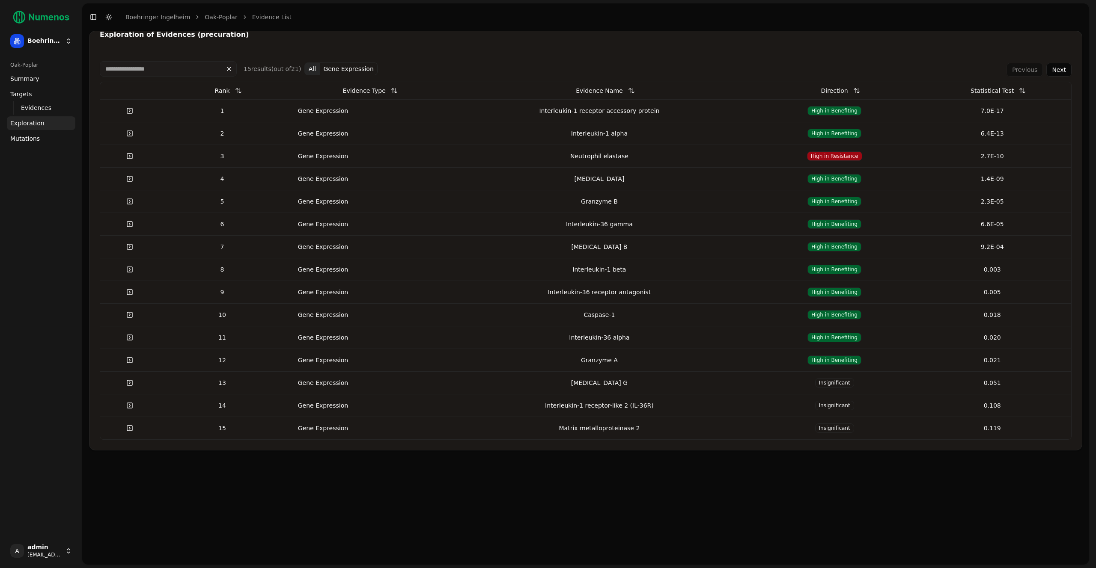
click at [432, 110] on td "Gene Expression" at bounding box center [364, 110] width 158 height 23
click at [29, 137] on span "Mutations" at bounding box center [25, 138] width 30 height 9
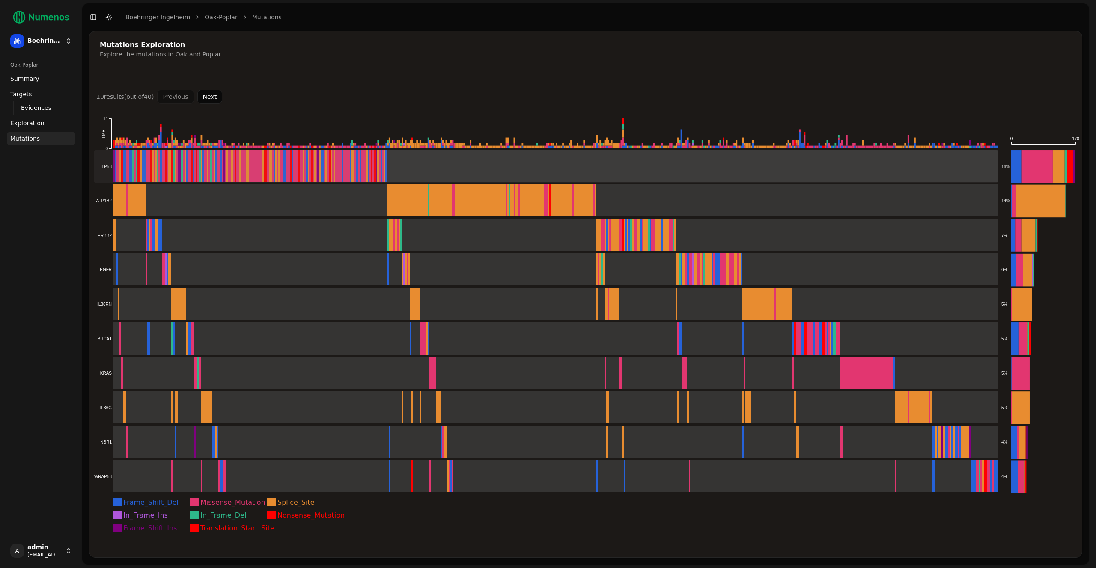
click at [497, 160] on rect at bounding box center [546, 166] width 904 height 33
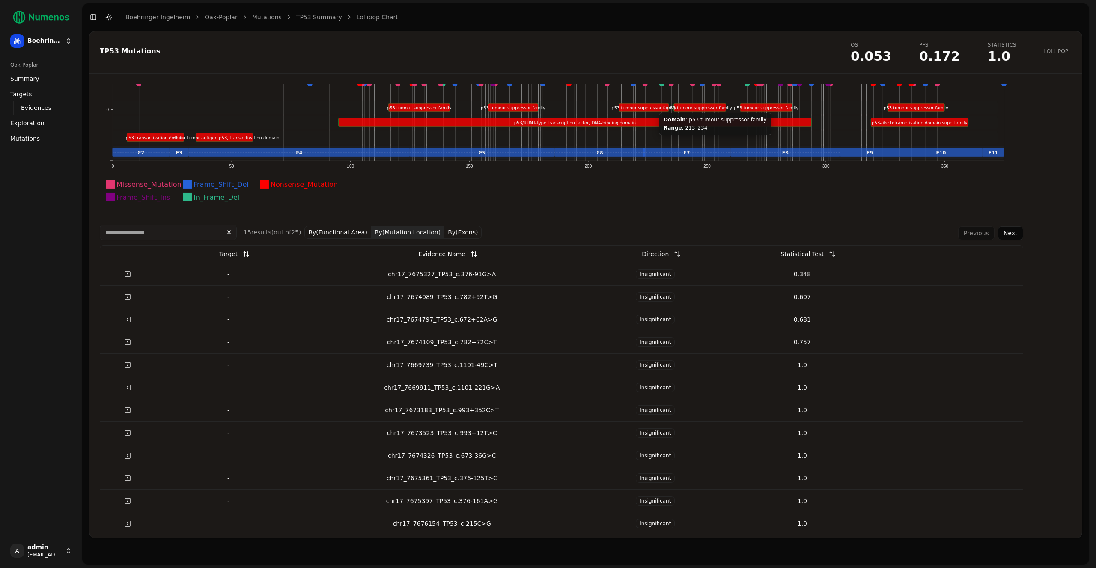
scroll to position [150, 0]
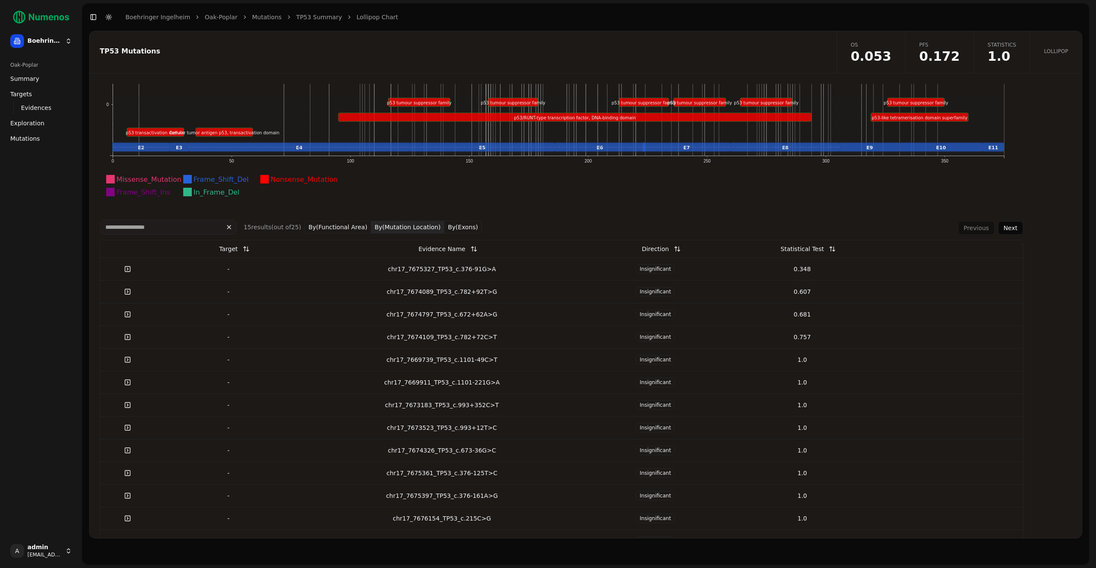
click at [493, 292] on div "chr17_7674089_TP53_c.782+92T>G" at bounding box center [441, 292] width 273 height 9
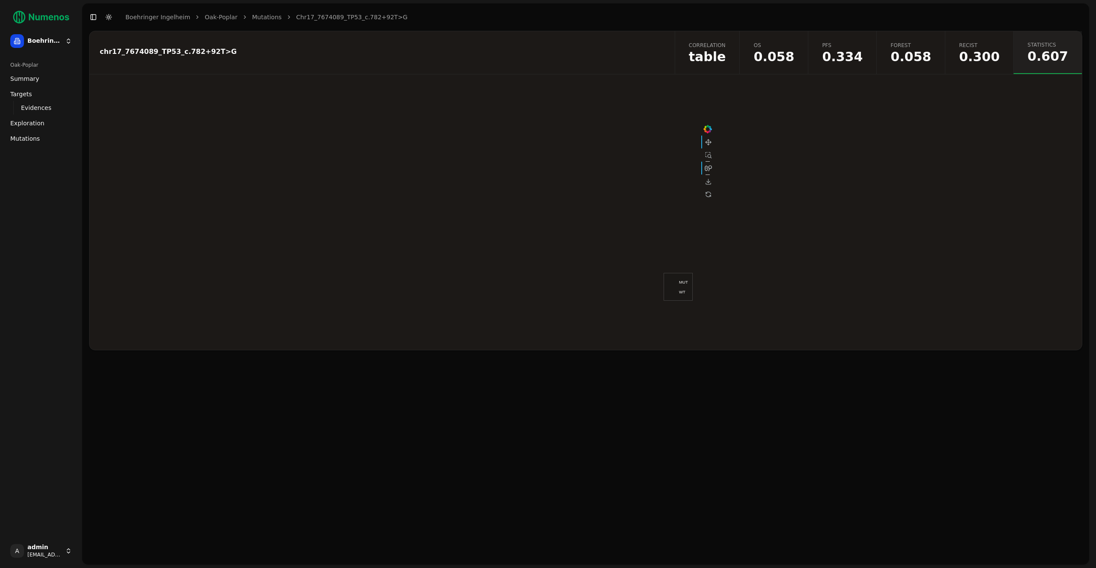
click at [973, 53] on span "0.300" at bounding box center [979, 57] width 41 height 13
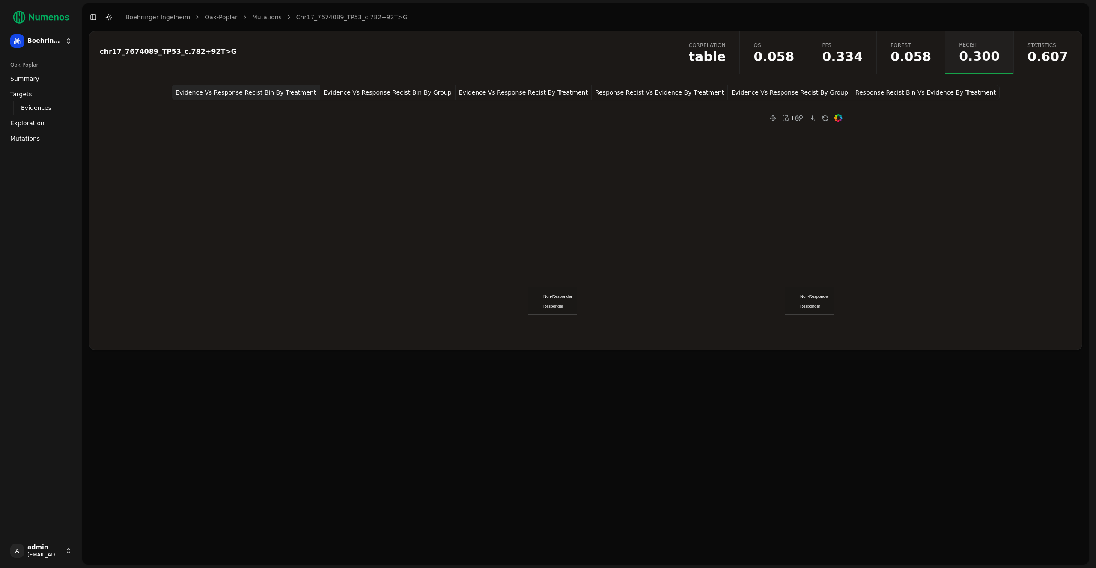
click at [870, 95] on button "Response Recist Bin Vs Evidence By Treatment" at bounding box center [926, 92] width 148 height 15
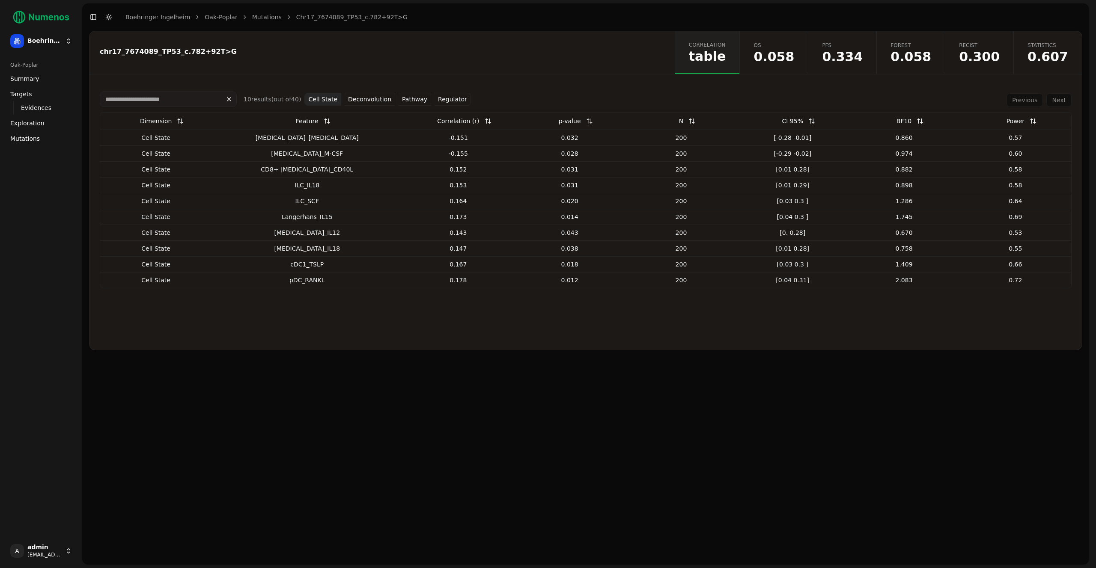
click at [313, 97] on button "Cell State" at bounding box center [322, 99] width 37 height 13
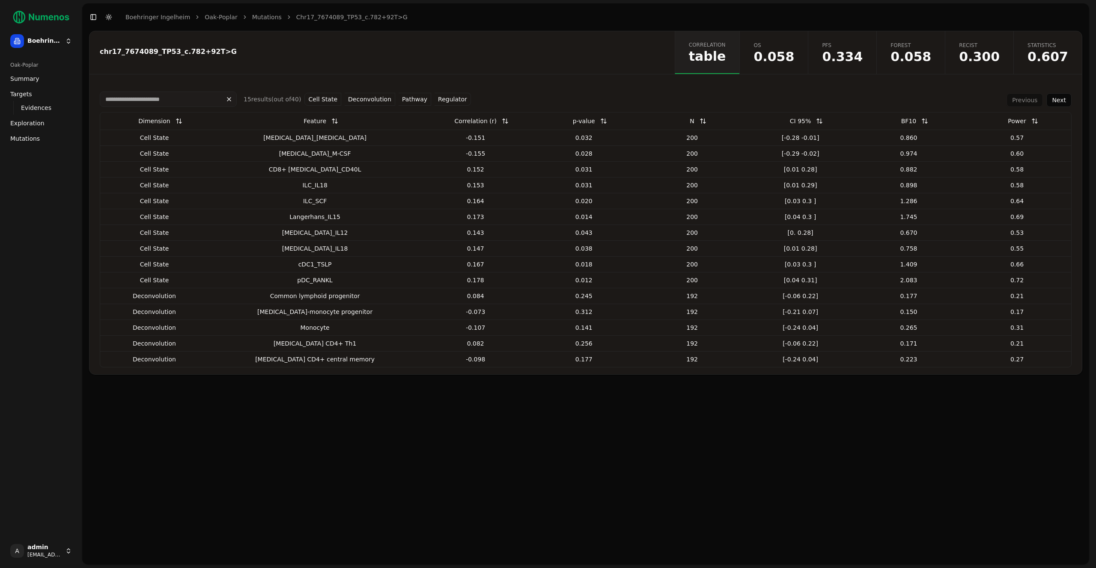
click at [595, 120] on button at bounding box center [603, 120] width 17 height 15
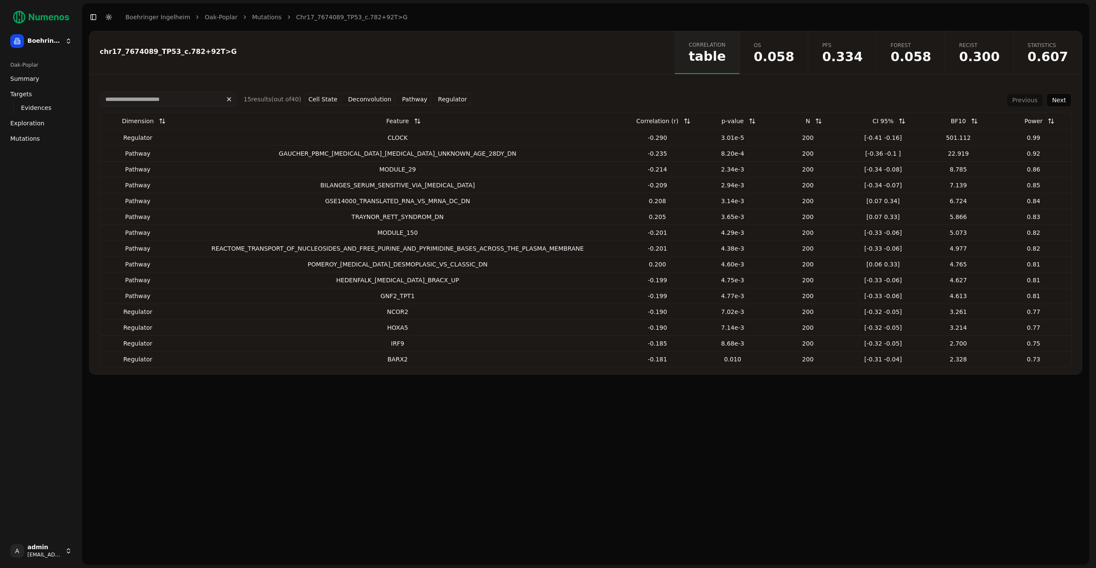
click at [318, 97] on button "Cell State" at bounding box center [322, 99] width 37 height 13
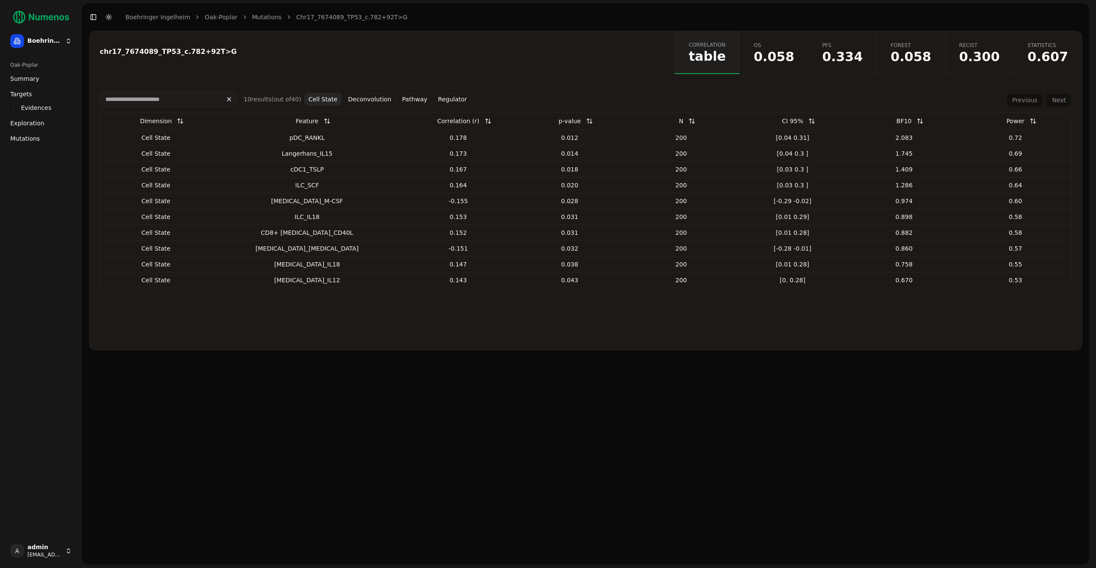
click at [581, 120] on button at bounding box center [589, 120] width 17 height 15
click at [318, 117] on button at bounding box center [326, 120] width 17 height 15
click at [373, 99] on button "Deconvolution" at bounding box center [370, 99] width 51 height 13
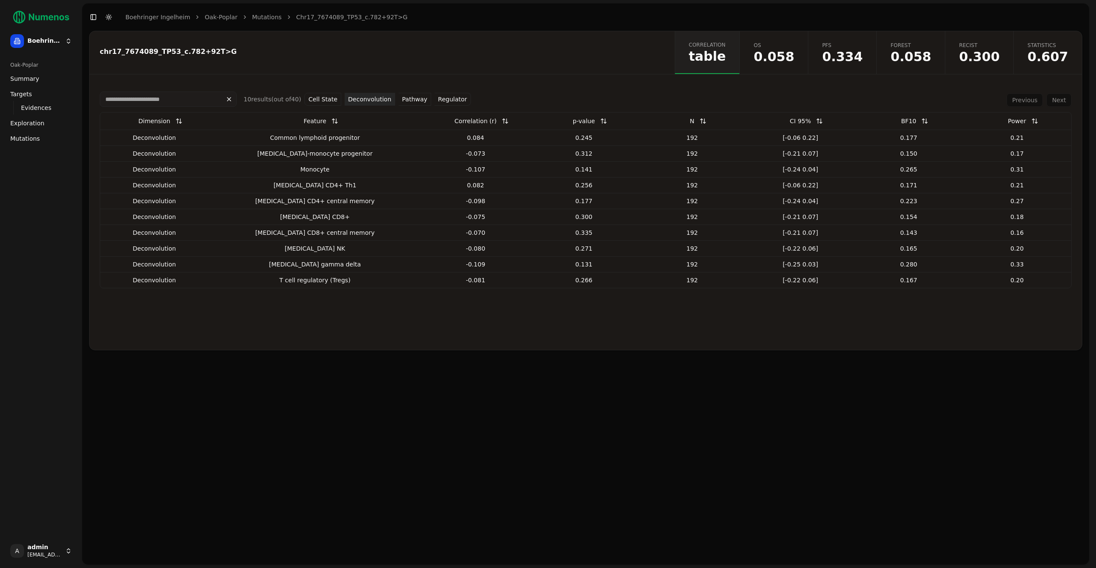
click at [595, 122] on button at bounding box center [603, 120] width 17 height 15
click at [408, 99] on button "Pathway" at bounding box center [415, 99] width 33 height 13
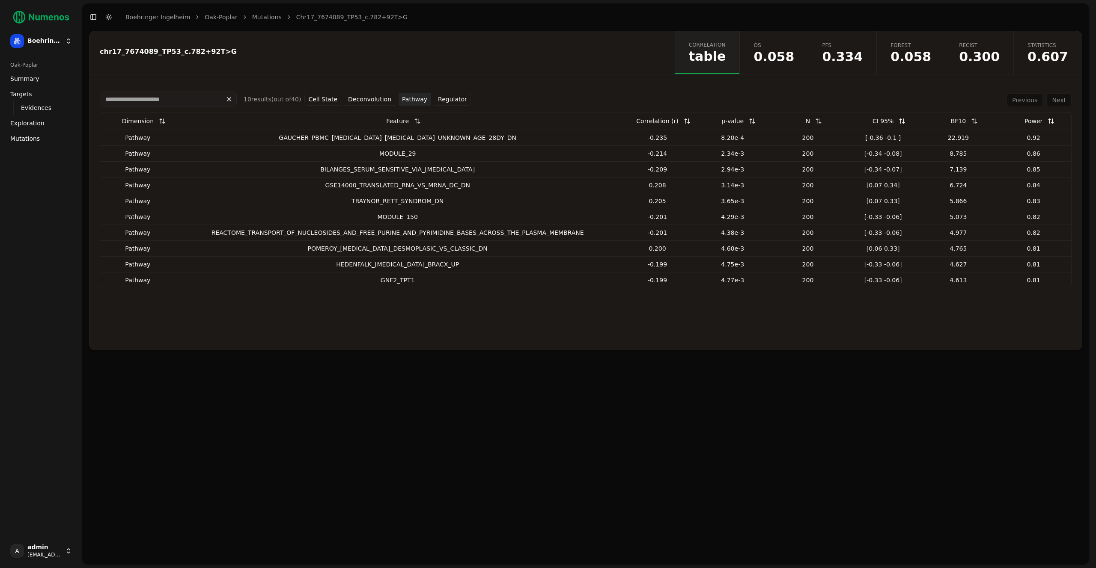
click at [446, 100] on button "Regulator" at bounding box center [452, 99] width 36 height 13
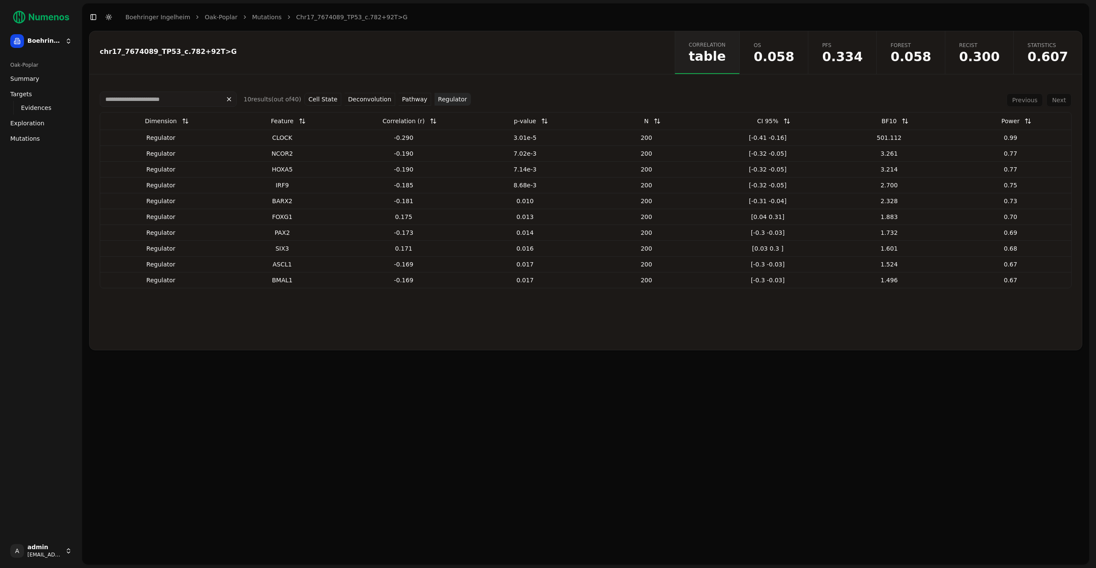
click at [436, 96] on button "Regulator" at bounding box center [452, 99] width 36 height 13
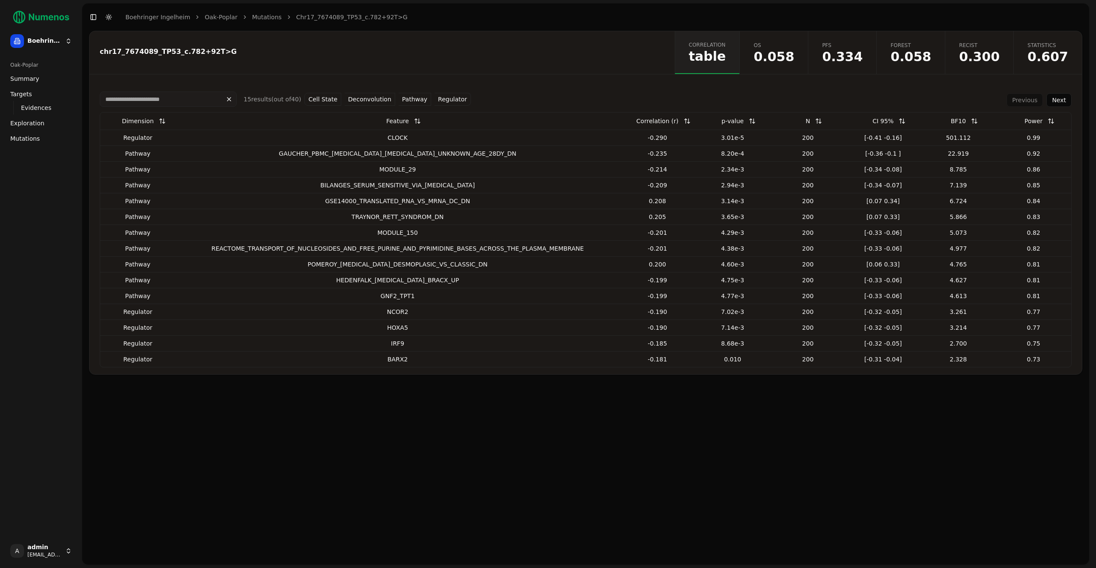
click at [654, 119] on div "Correlation (r)" at bounding box center [657, 120] width 42 height 15
click at [678, 119] on button at bounding box center [686, 120] width 17 height 15
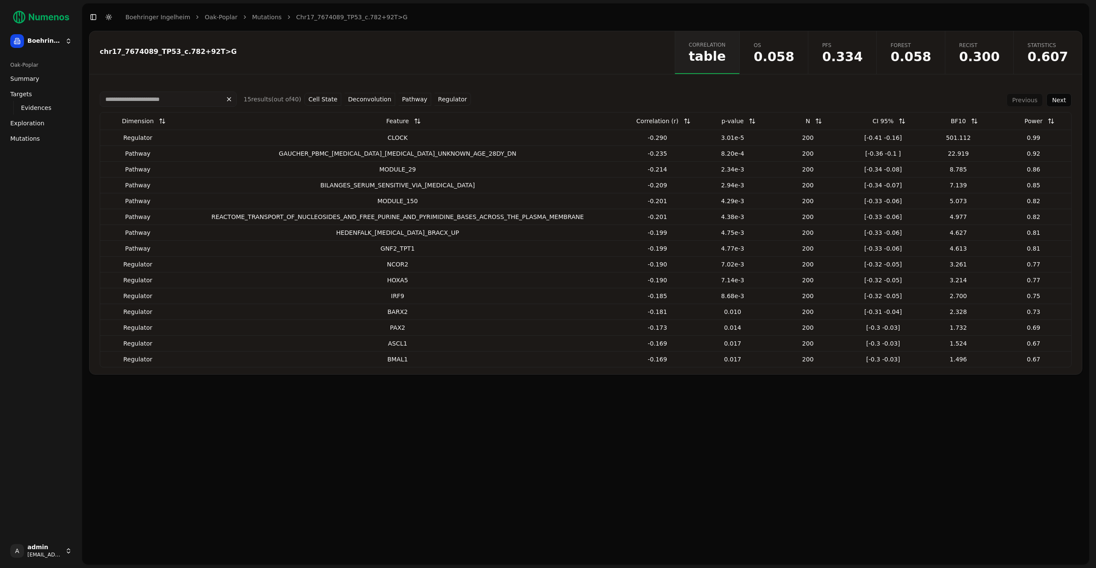
click at [679, 121] on button at bounding box center [686, 120] width 17 height 15
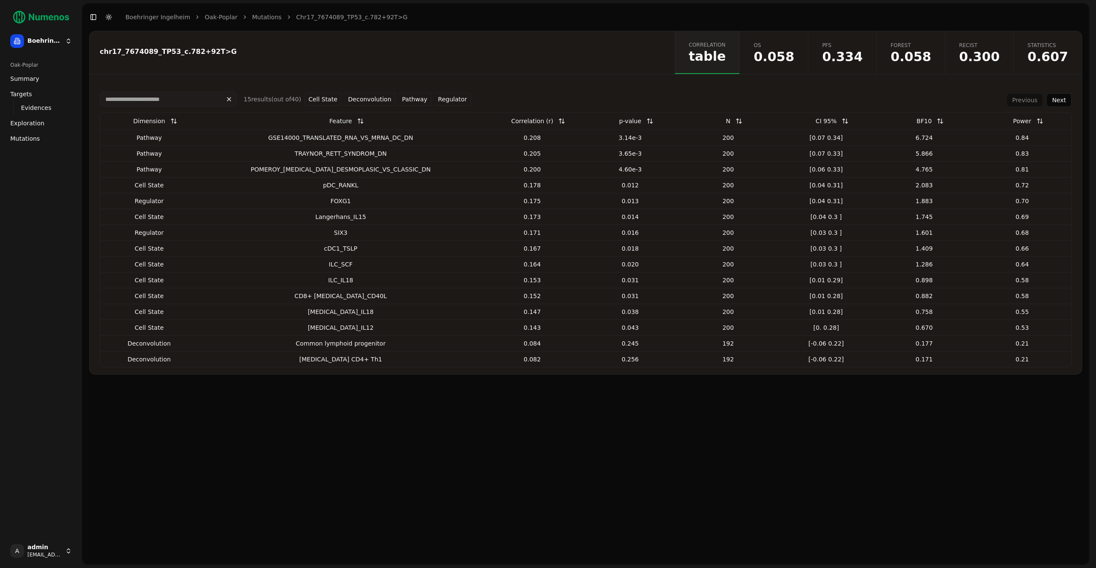
click at [570, 125] on button at bounding box center [561, 120] width 17 height 15
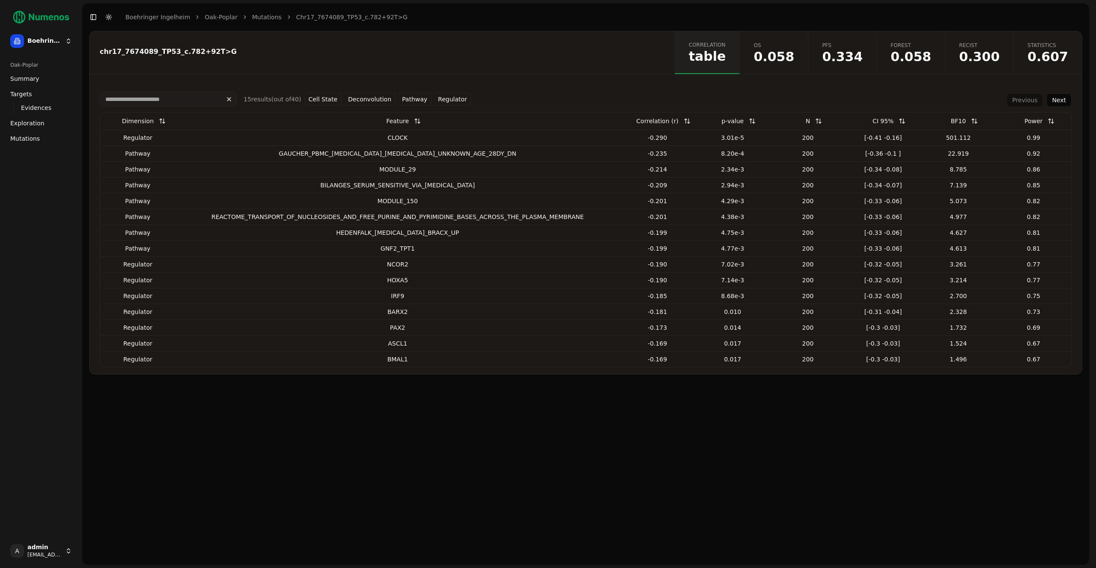
click at [256, 18] on link "Mutations" at bounding box center [267, 17] width 30 height 9
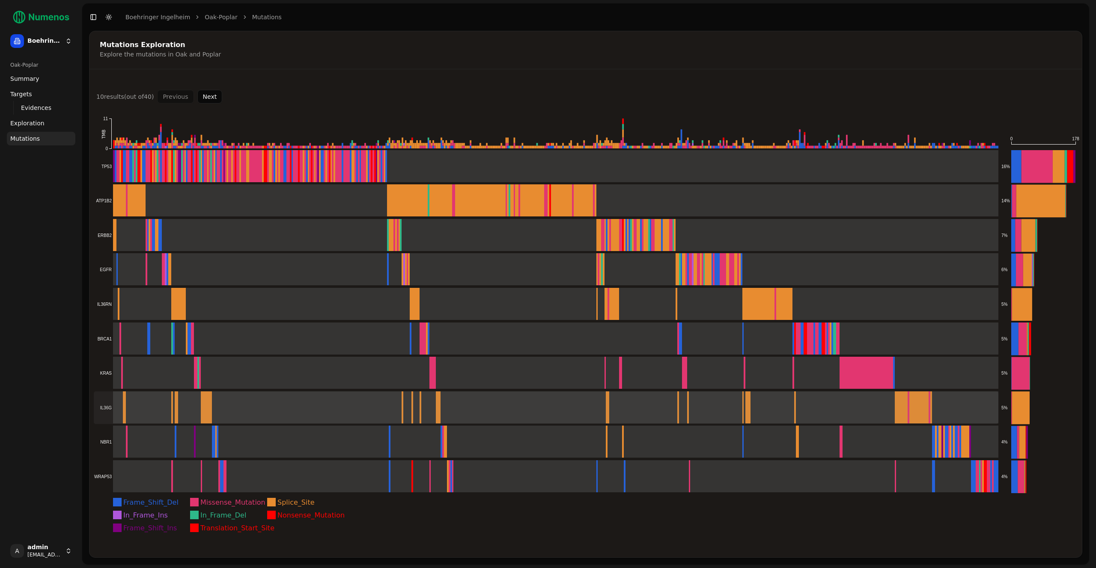
click at [197, 406] on rect at bounding box center [546, 408] width 904 height 33
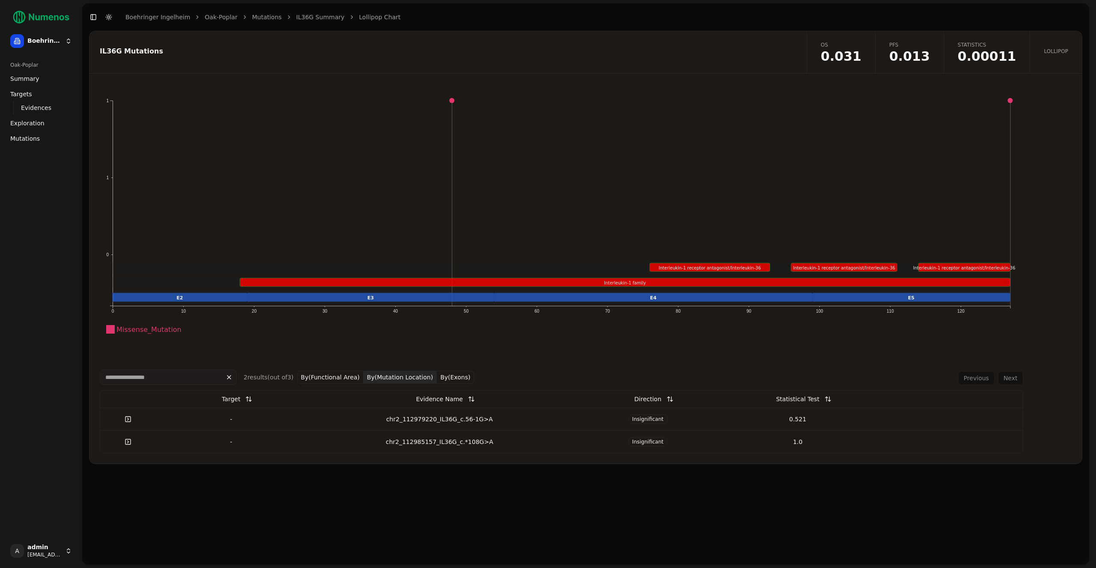
click at [399, 370] on div "2 result s (out of 3 ) By(Functional Area) By(Mutation Location) By(Exons)" at bounding box center [287, 377] width 375 height 15
click at [396, 376] on button "By(Mutation Location)" at bounding box center [399, 377] width 73 height 13
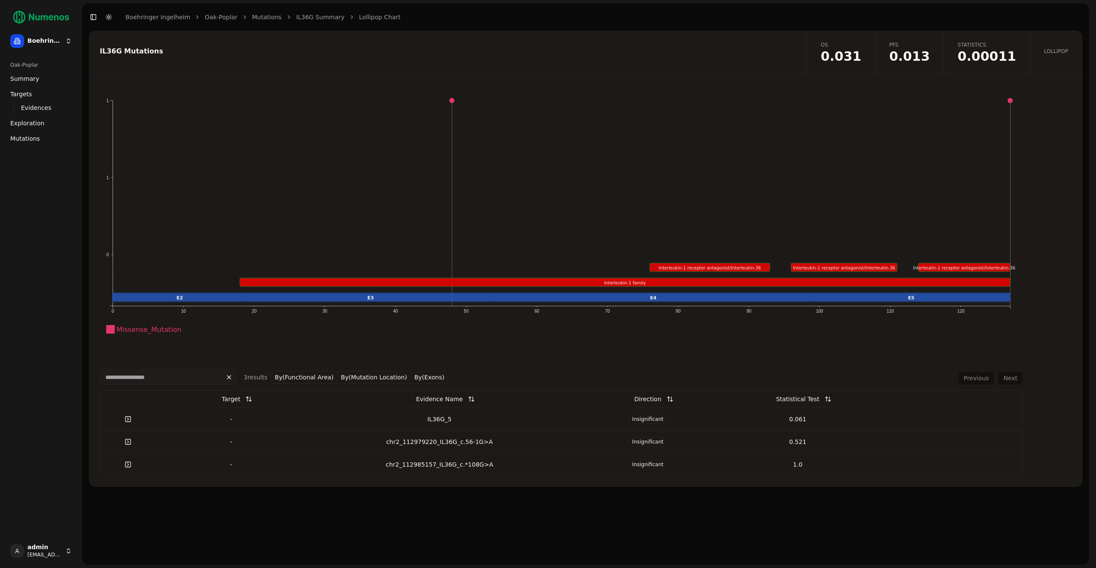
click at [488, 417] on div "IL36G_5" at bounding box center [439, 419] width 260 height 9
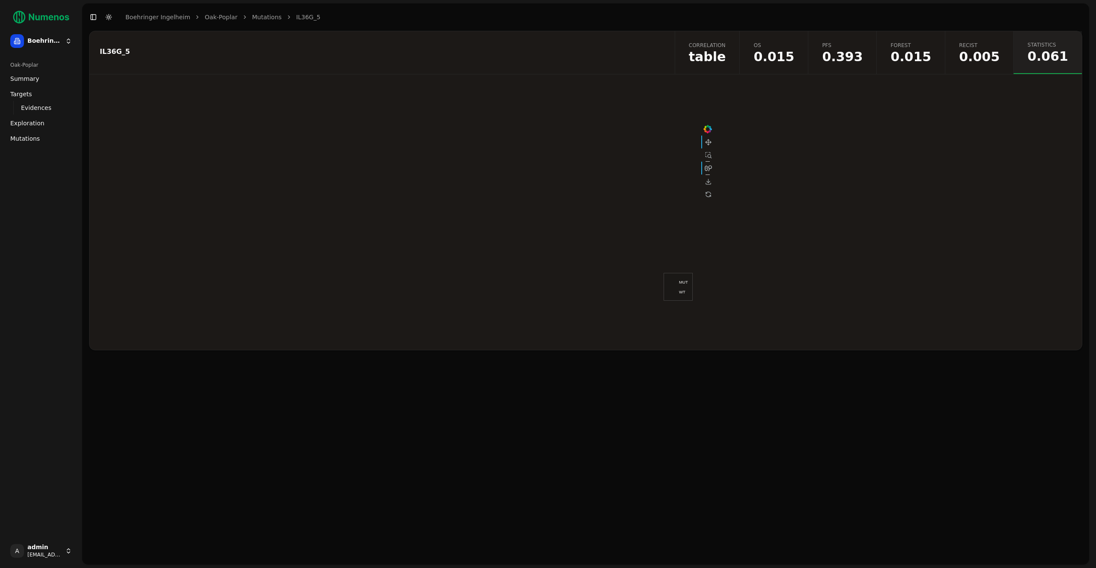
click at [726, 56] on span "table" at bounding box center [707, 57] width 37 height 13
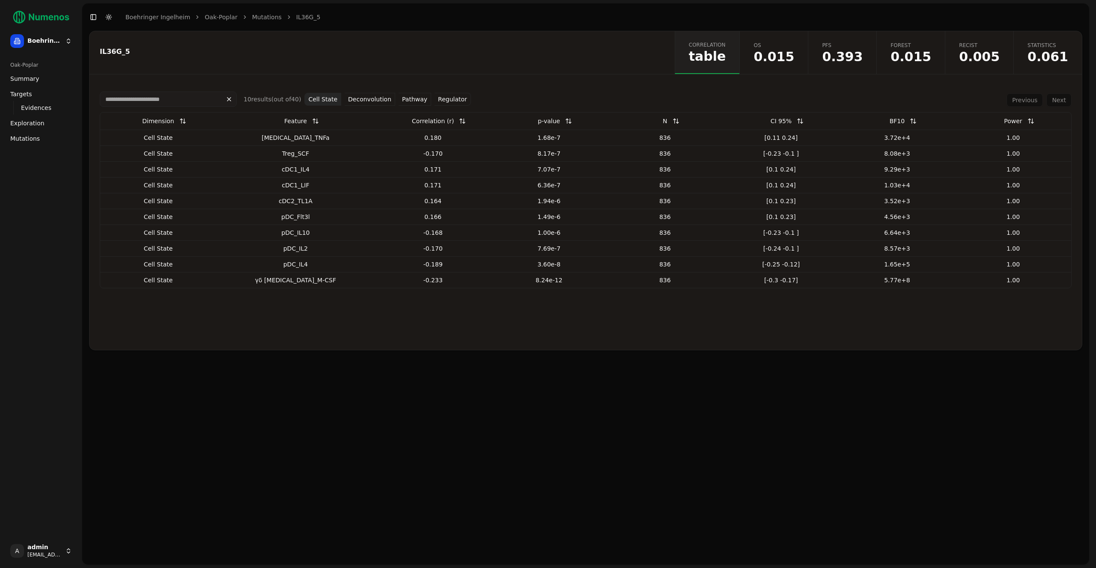
click at [325, 98] on button "Cell State" at bounding box center [322, 99] width 37 height 13
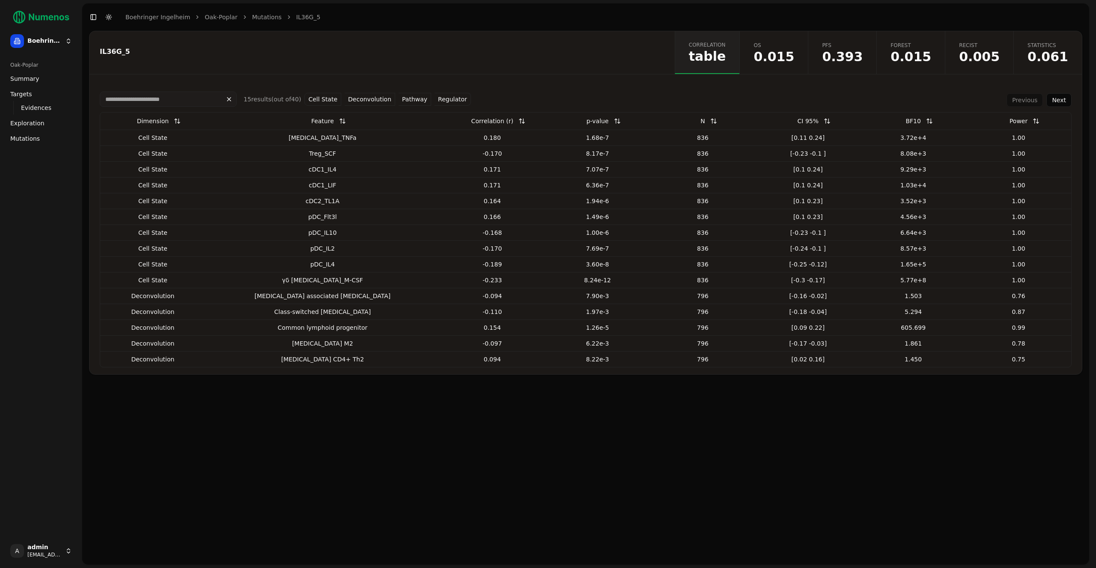
click at [609, 117] on button at bounding box center [617, 120] width 17 height 15
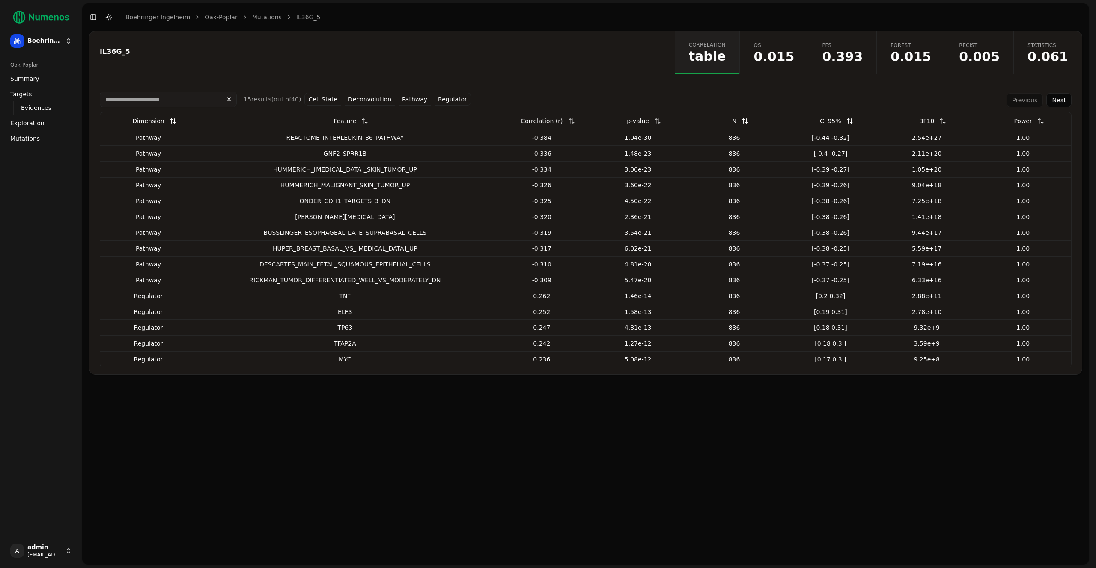
click at [569, 122] on button at bounding box center [571, 120] width 17 height 15
click at [568, 122] on button at bounding box center [571, 120] width 17 height 15
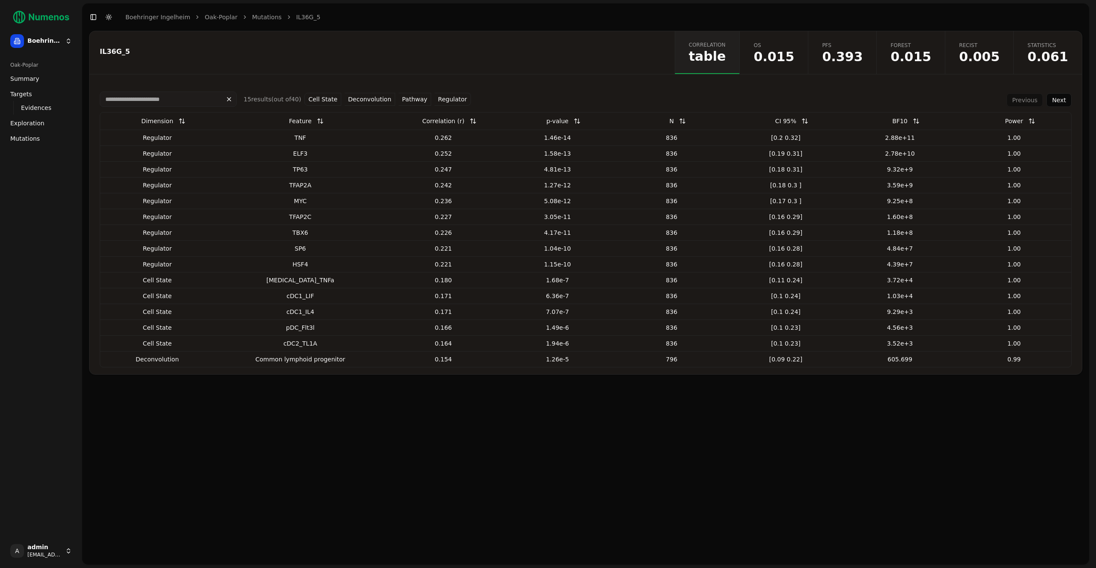
click at [464, 121] on button at bounding box center [472, 120] width 17 height 15
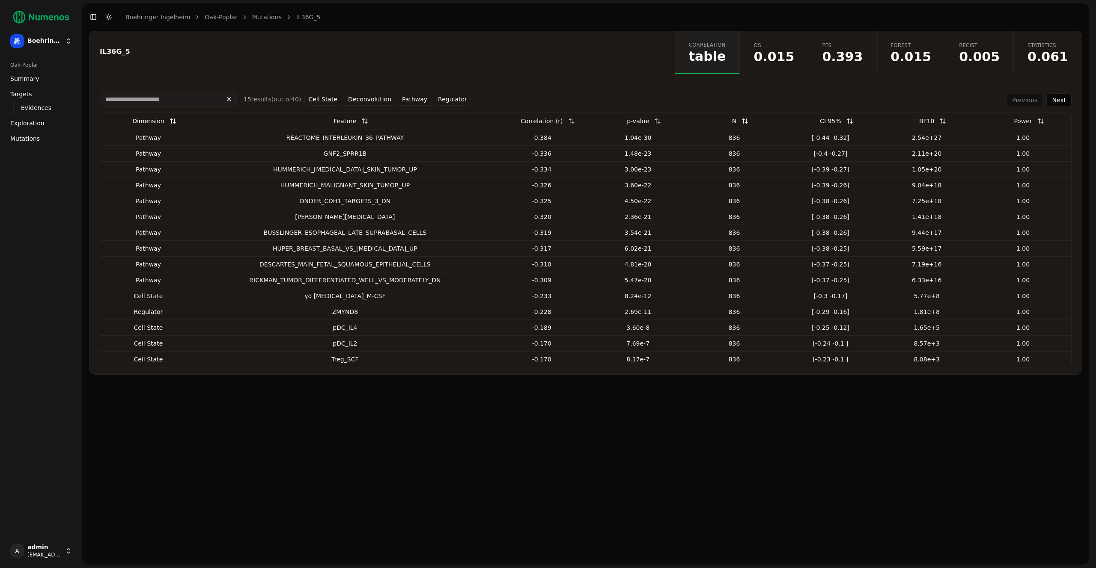
click at [163, 100] on input at bounding box center [168, 99] width 137 height 15
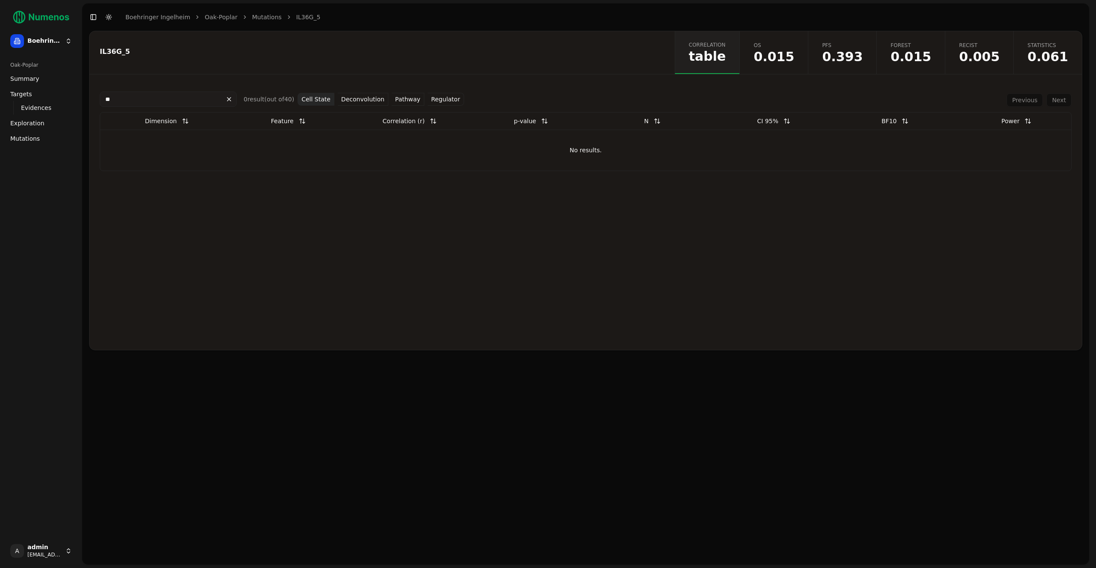
type input "*"
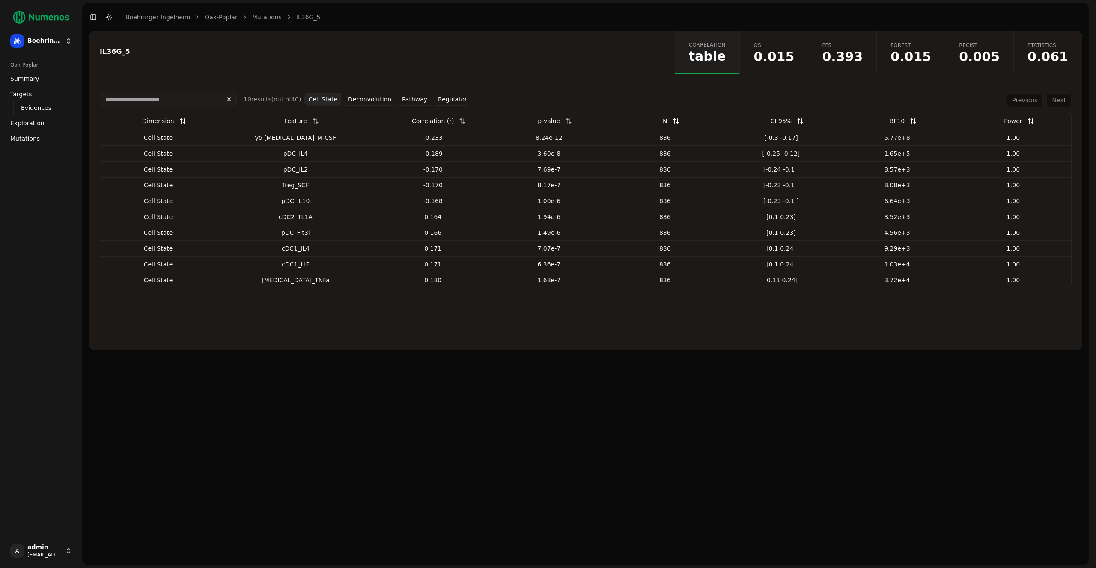
click at [226, 99] on button at bounding box center [228, 99] width 15 height 14
click at [172, 96] on input at bounding box center [168, 99] width 137 height 15
click at [321, 100] on button "Cell State" at bounding box center [322, 99] width 37 height 13
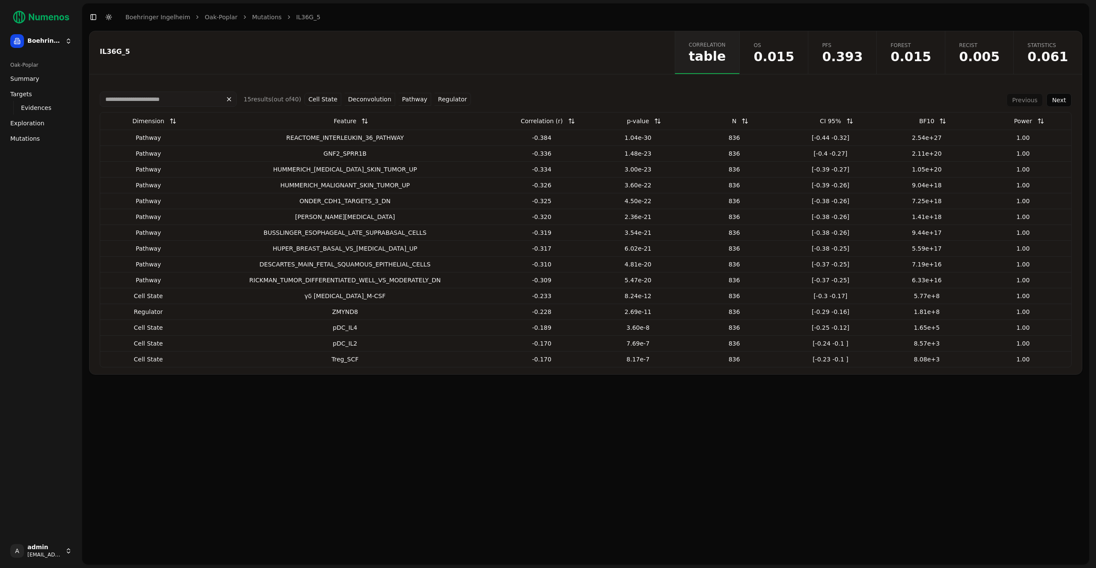
click at [321, 100] on button "Cell State" at bounding box center [322, 99] width 37 height 13
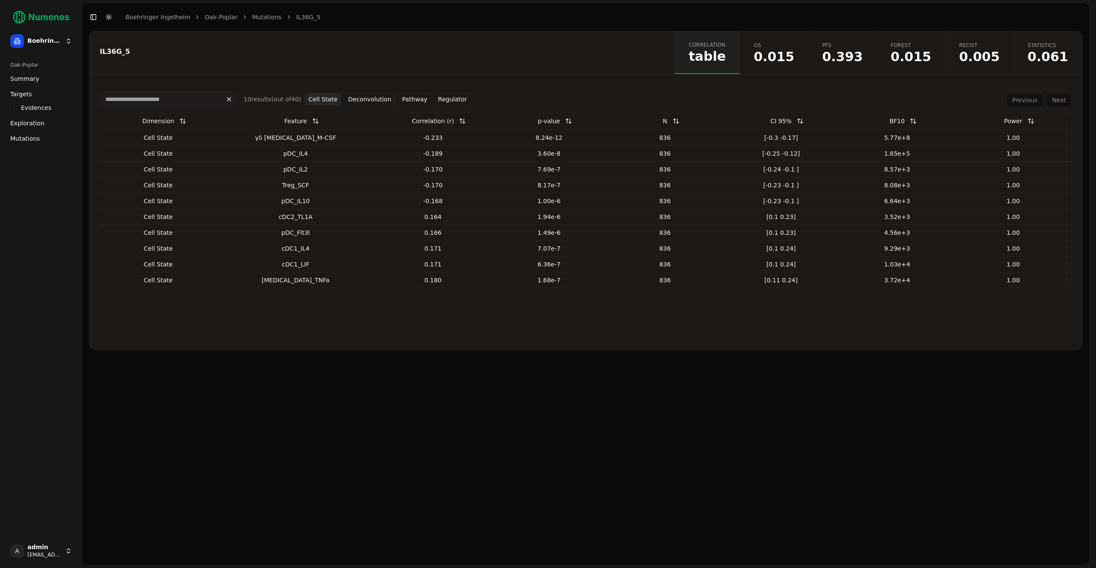
click at [357, 96] on button "Deconvolution" at bounding box center [370, 99] width 51 height 13
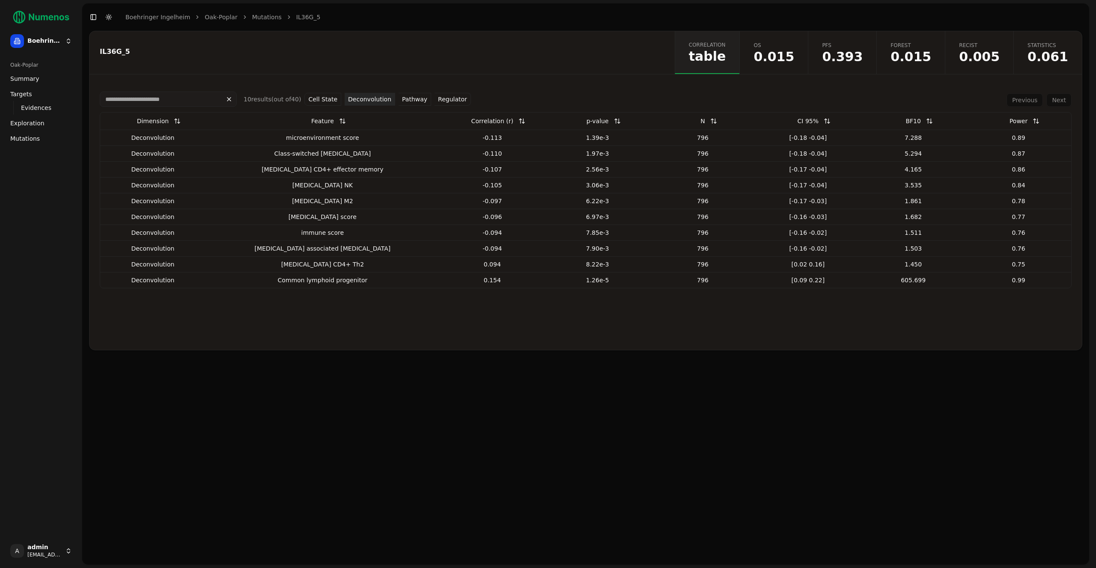
click at [324, 100] on button "Cell State" at bounding box center [322, 99] width 37 height 13
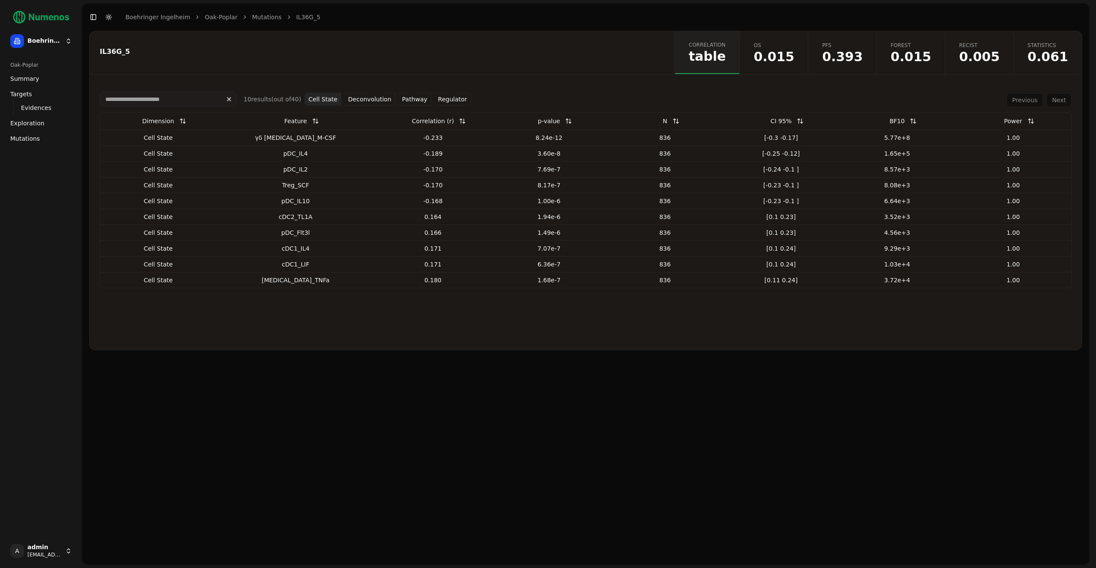
click at [372, 98] on button "Deconvolution" at bounding box center [370, 99] width 51 height 13
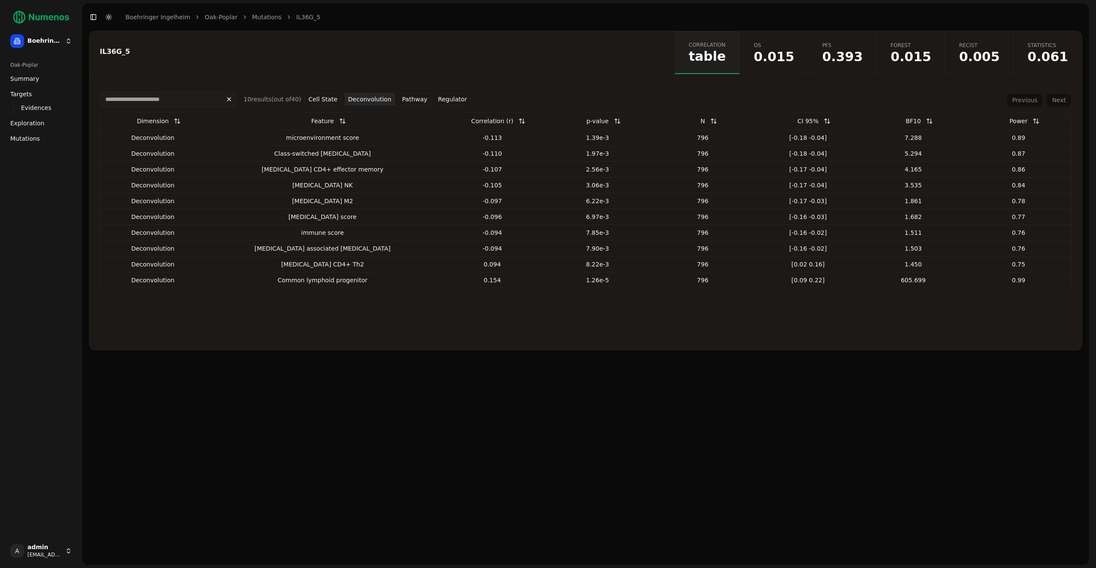
click at [408, 99] on button "Pathway" at bounding box center [415, 99] width 33 height 13
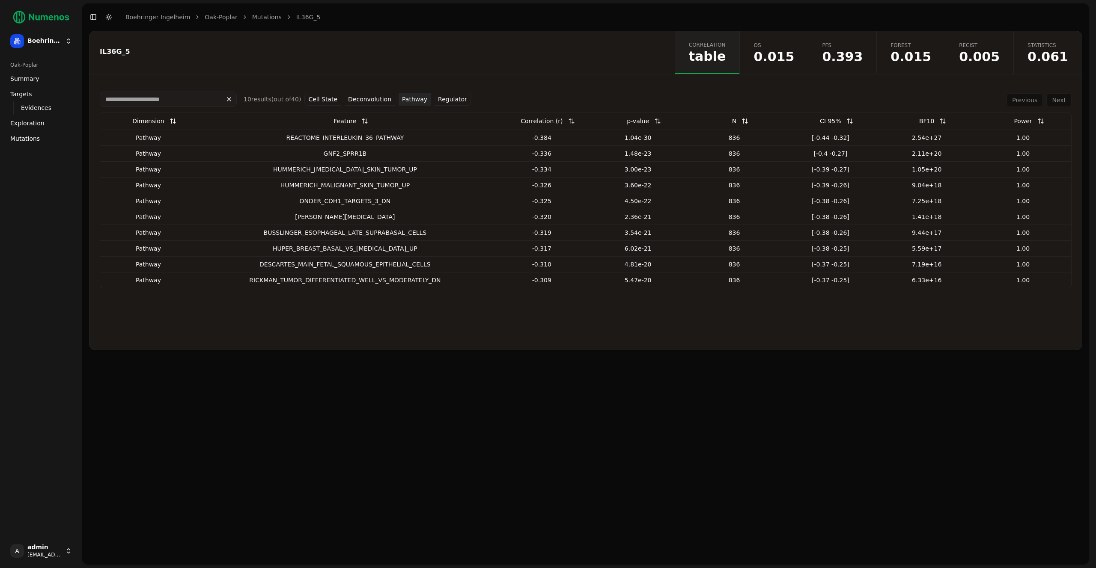
click at [435, 100] on button "Regulator" at bounding box center [452, 99] width 36 height 13
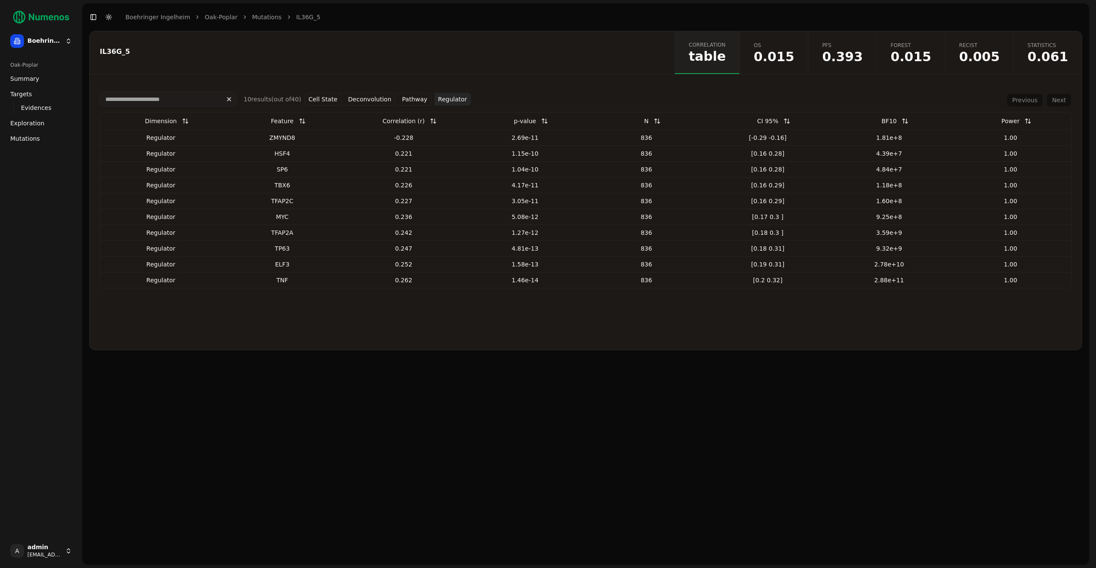
click at [325, 103] on button "Cell State" at bounding box center [322, 99] width 37 height 13
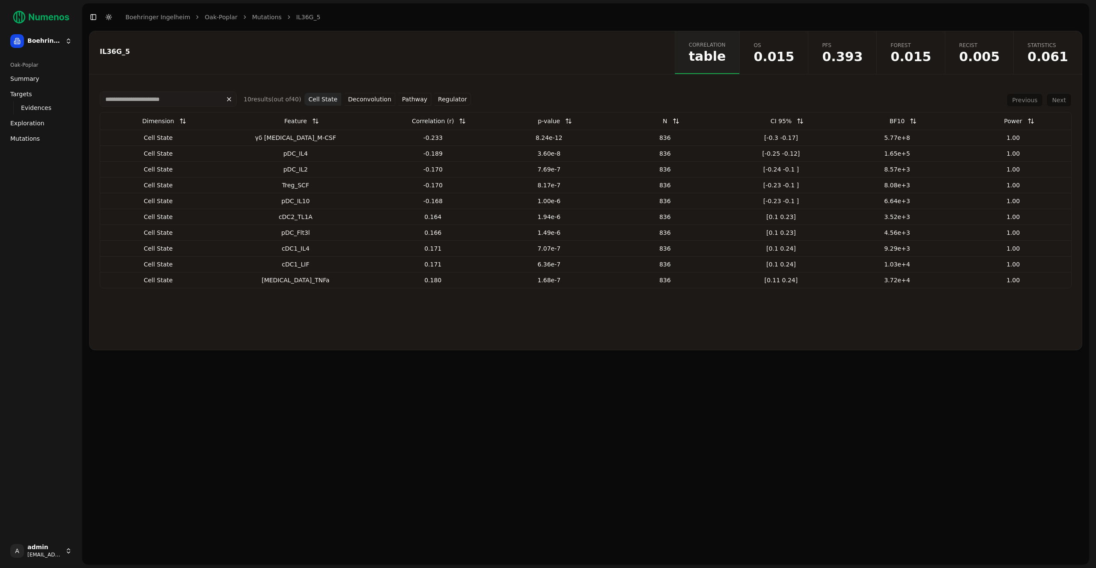
click at [325, 102] on button "Cell State" at bounding box center [322, 99] width 37 height 13
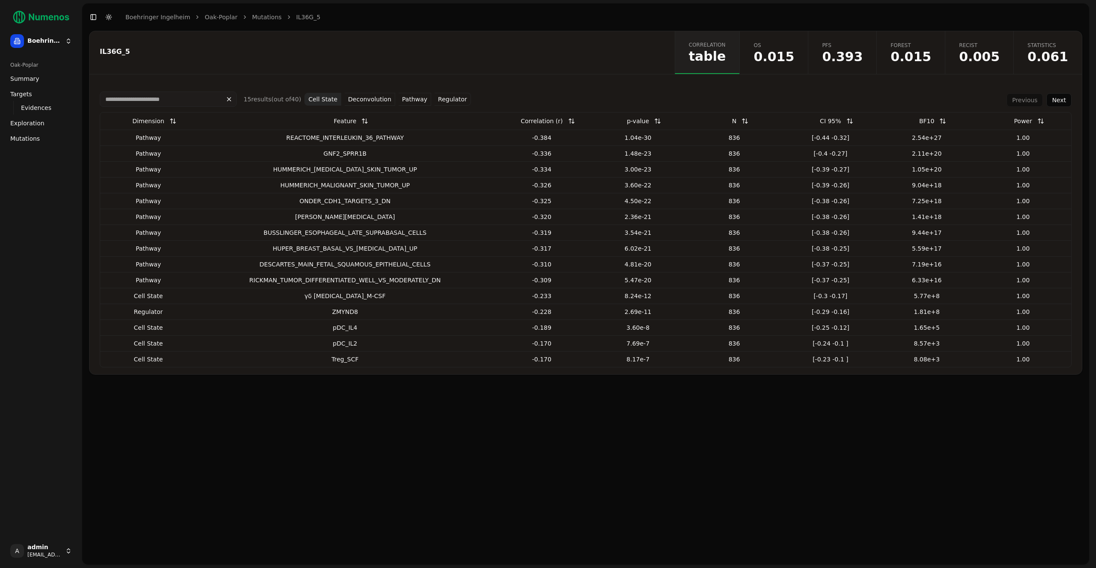
click at [260, 22] on div "Toggle Sidebar Toggle Dark Mode Boehringer Ingelheim Oak-Poplar Mutations IL36G…" at bounding box center [204, 17] width 245 height 12
click at [259, 20] on link "Mutations" at bounding box center [267, 17] width 30 height 9
click at [252, 21] on link "Mutations" at bounding box center [267, 17] width 30 height 9
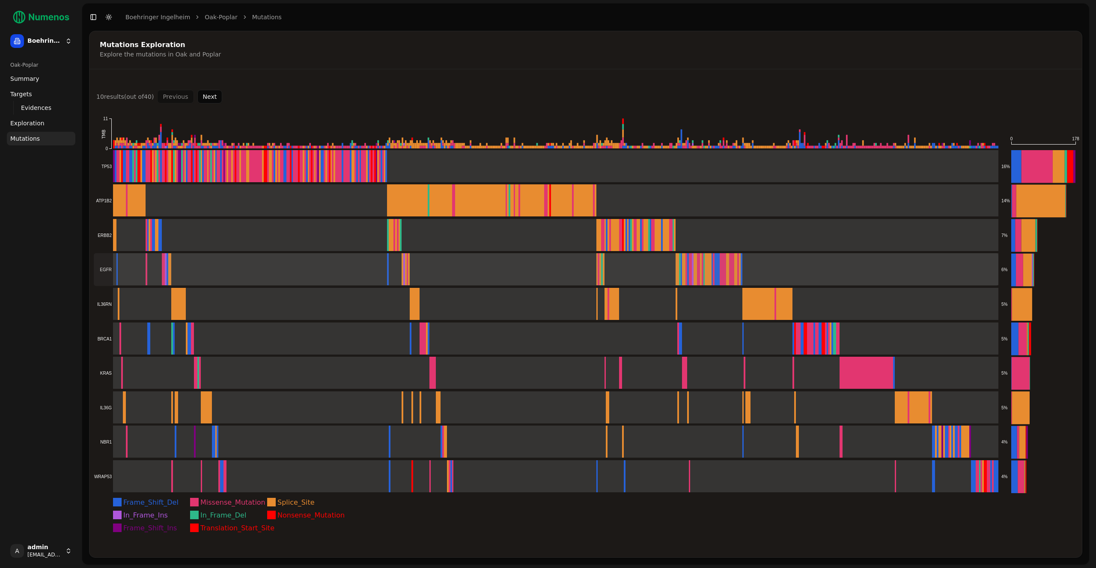
click at [162, 274] on rect at bounding box center [546, 269] width 904 height 33
click at [186, 160] on rect at bounding box center [546, 166] width 904 height 33
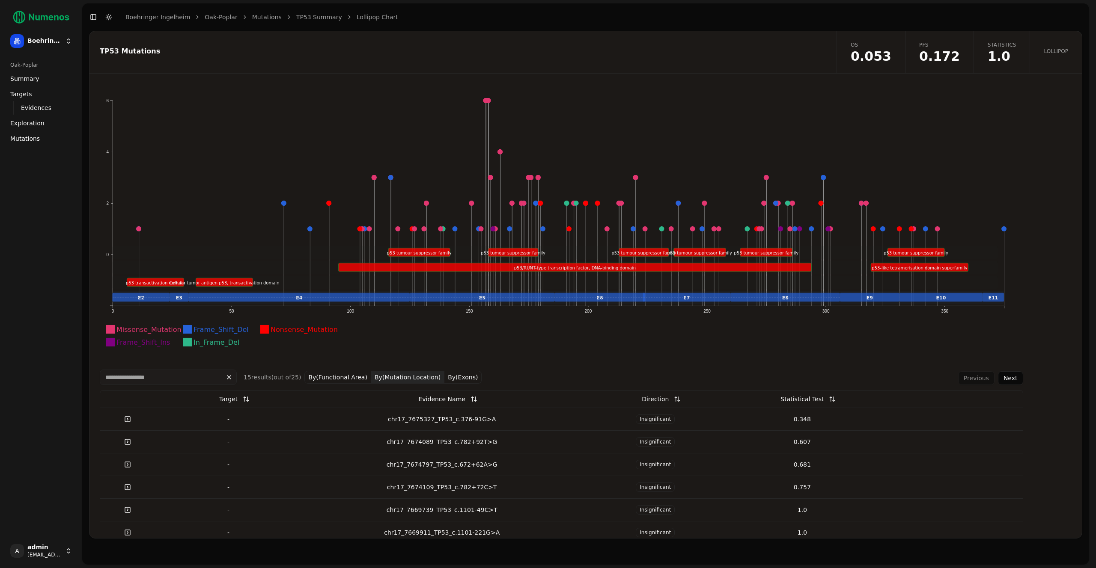
click at [411, 426] on td "chr17_7675327_TP53_c.376-91G>A" at bounding box center [442, 419] width 280 height 23
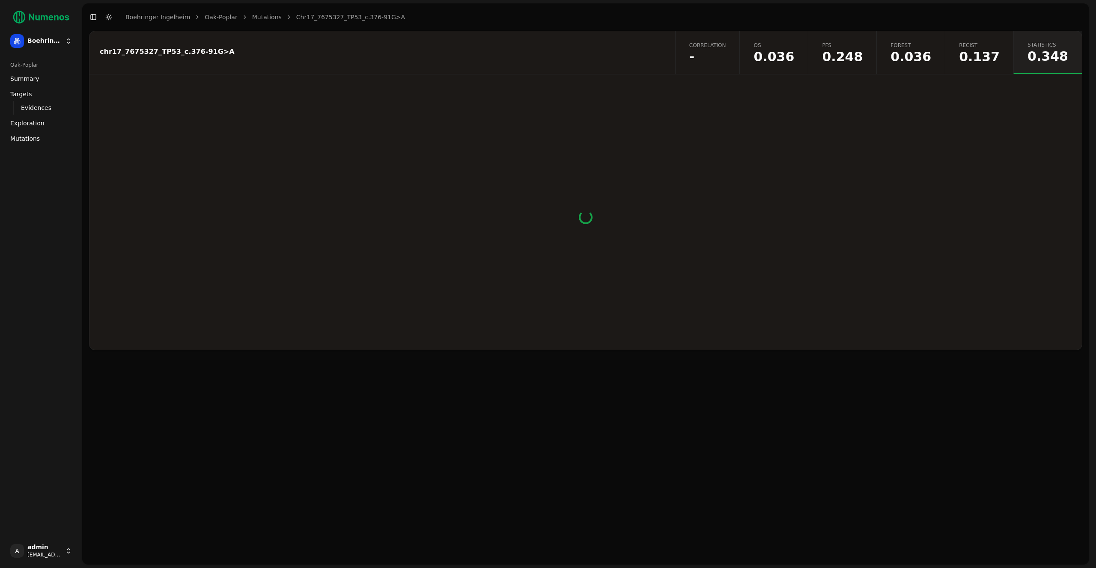
click at [726, 56] on span "-" at bounding box center [707, 57] width 37 height 13
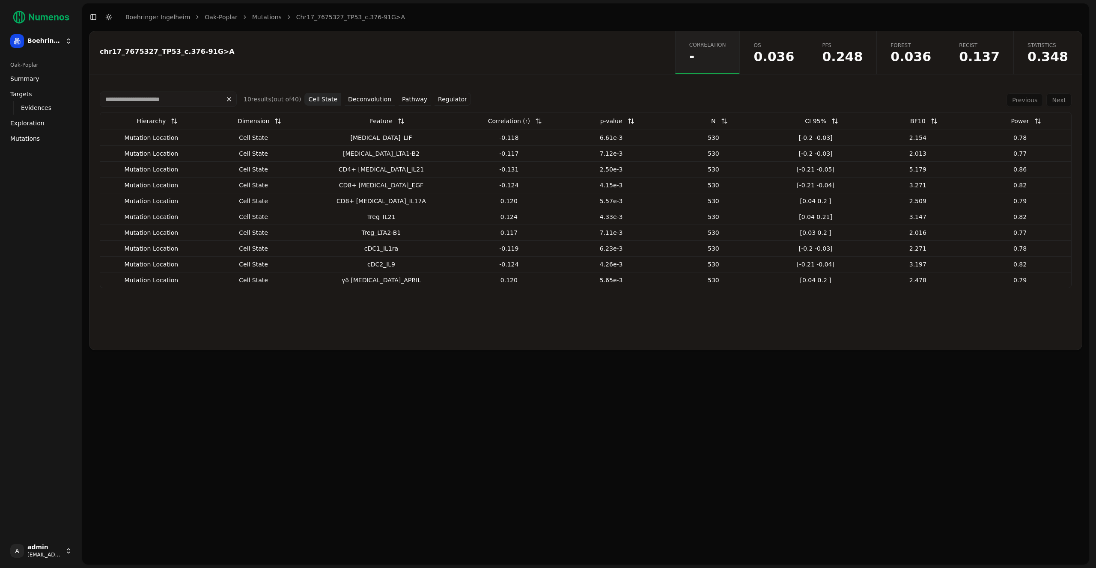
click at [600, 125] on div "p-value" at bounding box center [611, 120] width 22 height 15
click at [622, 122] on button at bounding box center [630, 120] width 17 height 15
click at [321, 98] on button "Cell State" at bounding box center [322, 99] width 37 height 13
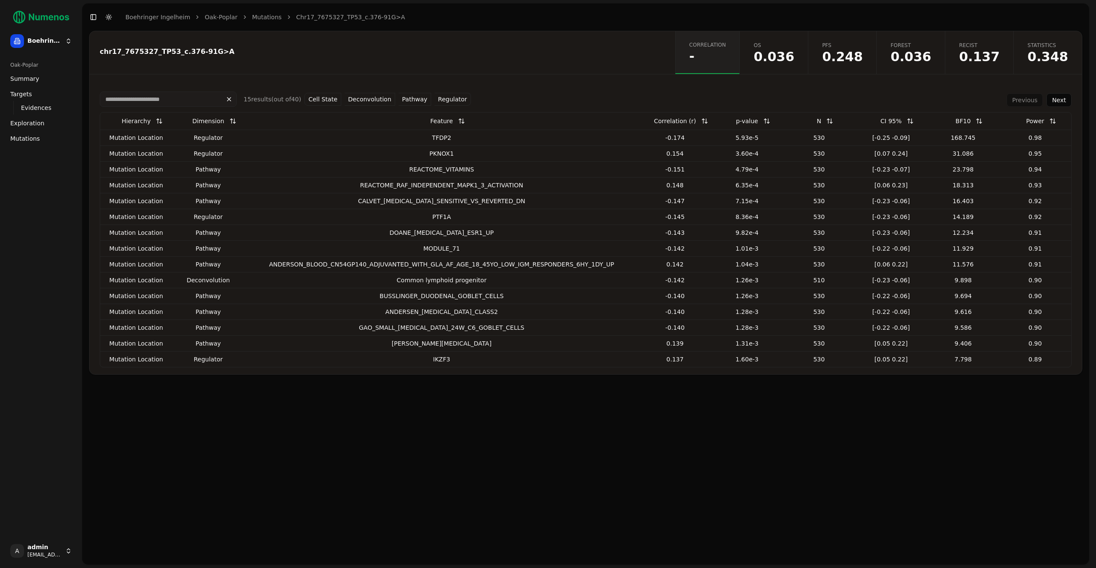
click at [761, 119] on button at bounding box center [766, 120] width 17 height 15
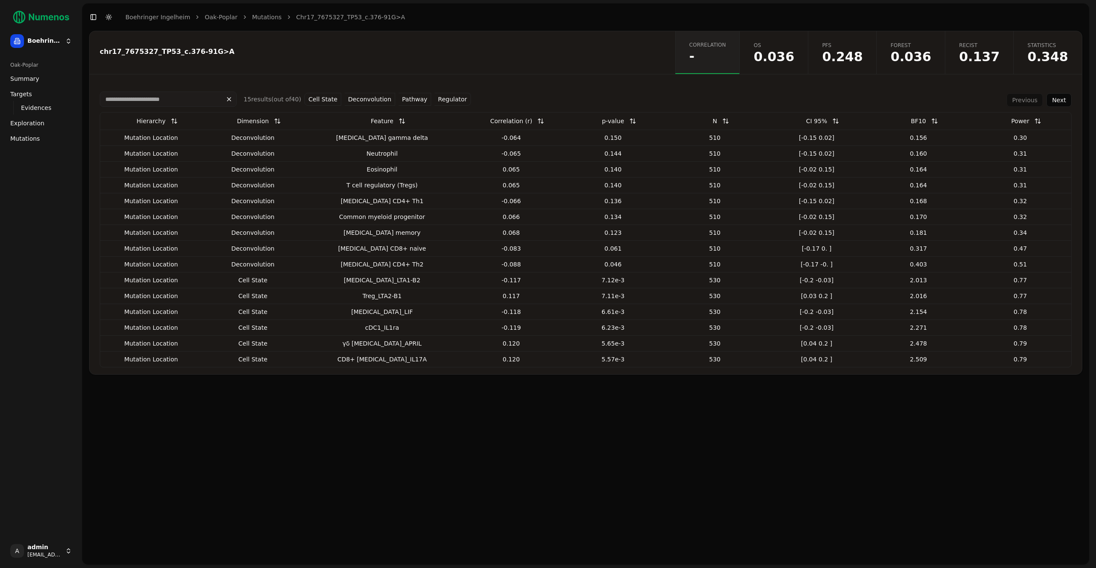
click at [624, 123] on button at bounding box center [632, 120] width 17 height 15
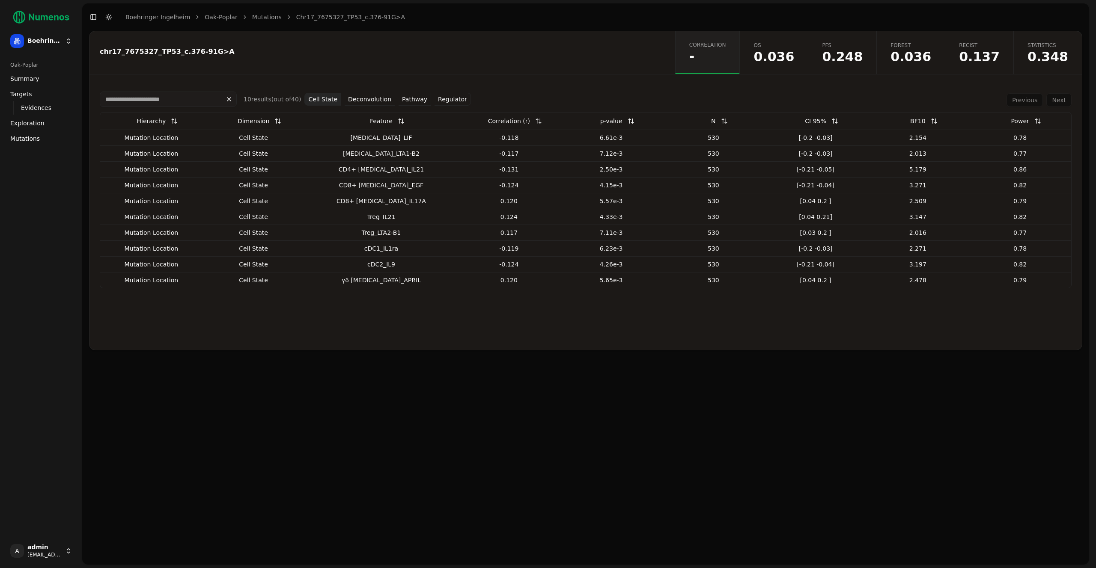
click at [252, 15] on link "Mutations" at bounding box center [267, 17] width 30 height 9
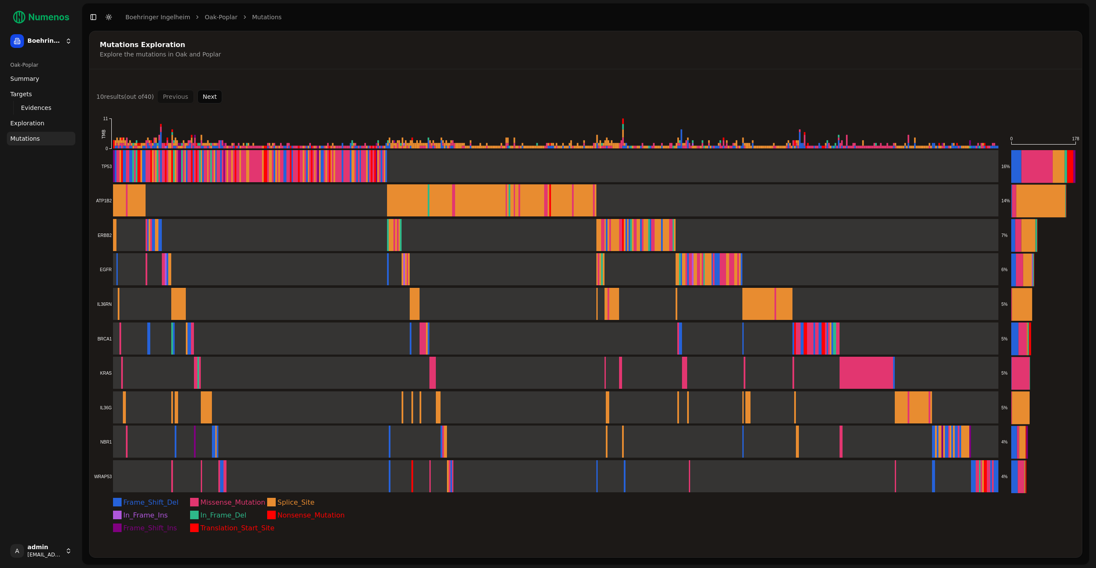
click at [195, 287] on icon "Frame_Shift_Del Missense_Mutation Splice_Site In_Frame_Ins In_Frame_Del Nonsens…" at bounding box center [585, 326] width 992 height 444
click at [201, 271] on rect at bounding box center [546, 269] width 904 height 33
click at [176, 301] on rect at bounding box center [546, 304] width 904 height 33
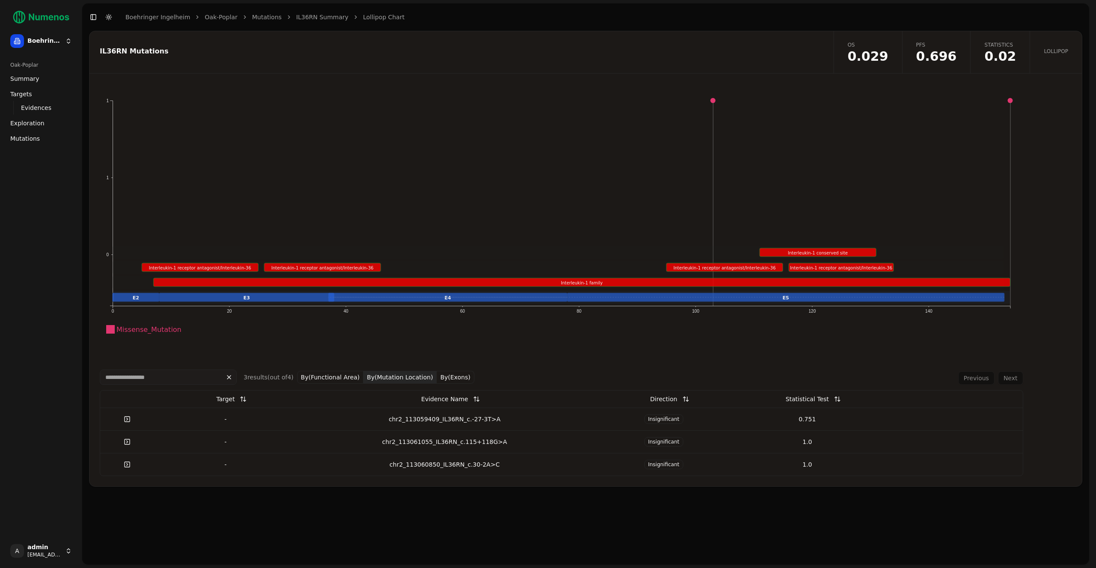
click at [384, 375] on button "By(Mutation Location)" at bounding box center [399, 377] width 73 height 13
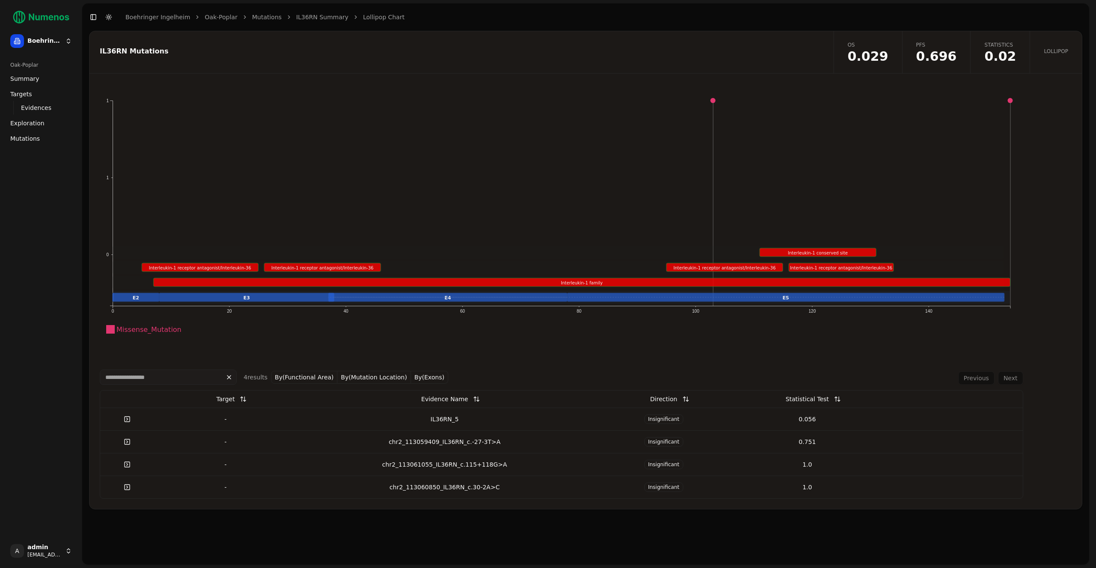
click at [518, 416] on div "IL36RN_5" at bounding box center [444, 419] width 288 height 9
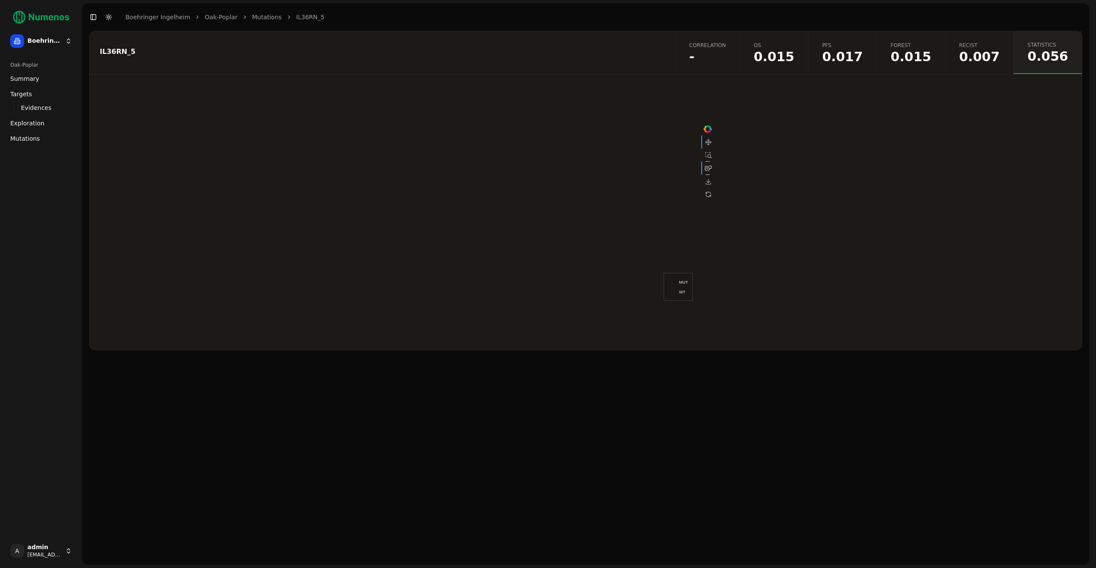
click at [719, 55] on span "-" at bounding box center [707, 57] width 37 height 13
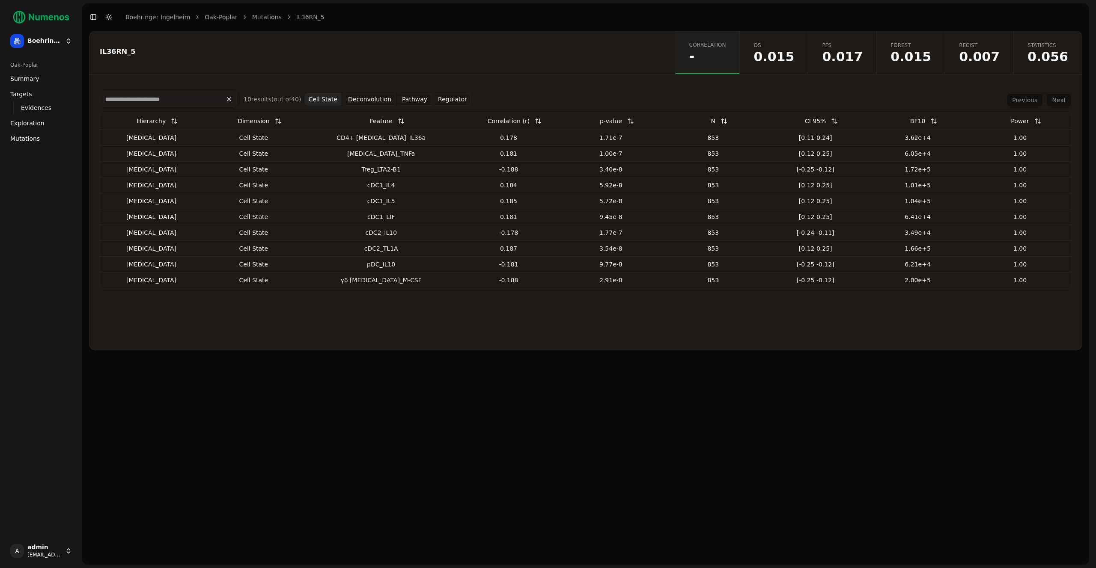
click at [331, 101] on button "Cell State" at bounding box center [322, 99] width 37 height 13
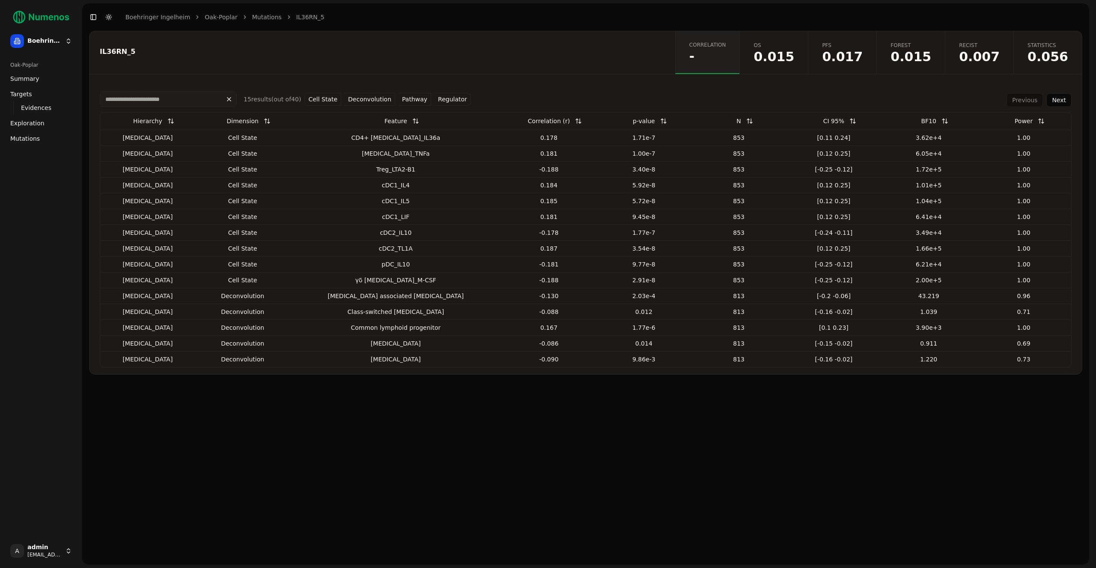
click at [655, 122] on button at bounding box center [663, 120] width 17 height 15
